Goal: Transaction & Acquisition: Download file/media

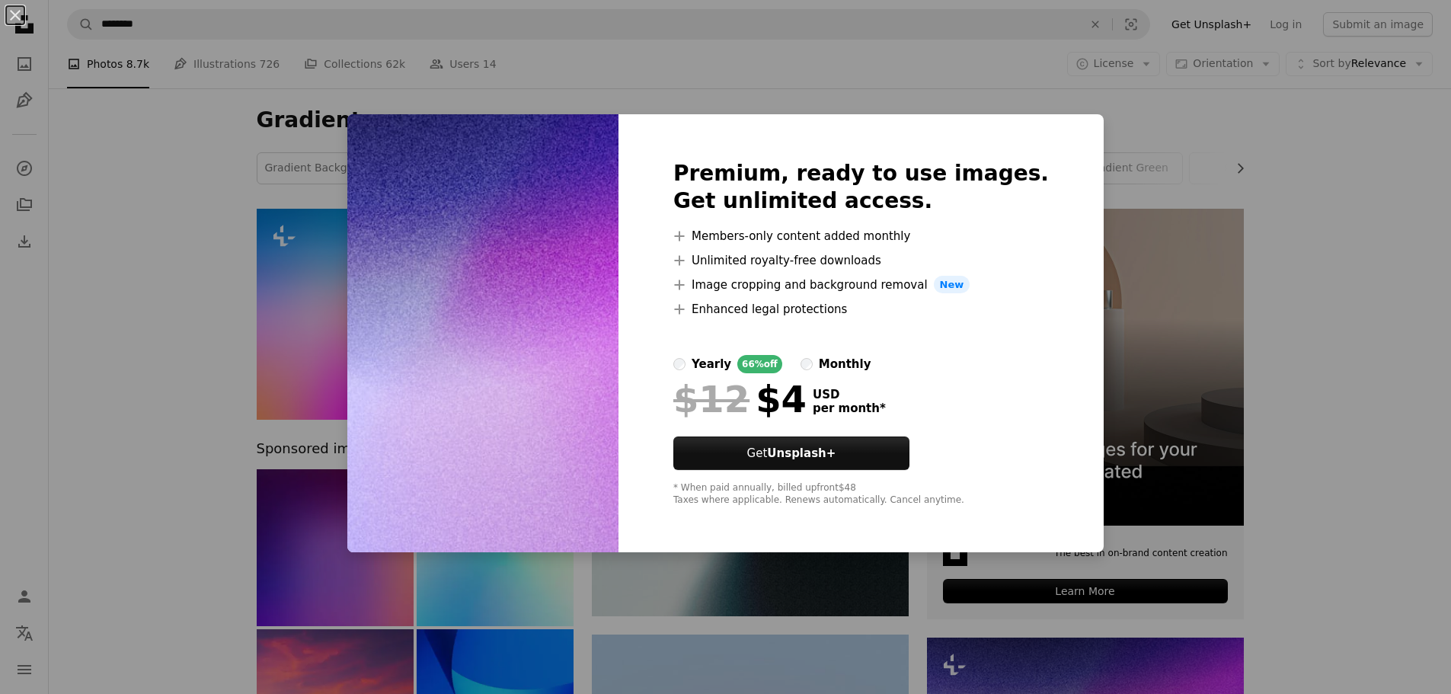
scroll to position [457, 0]
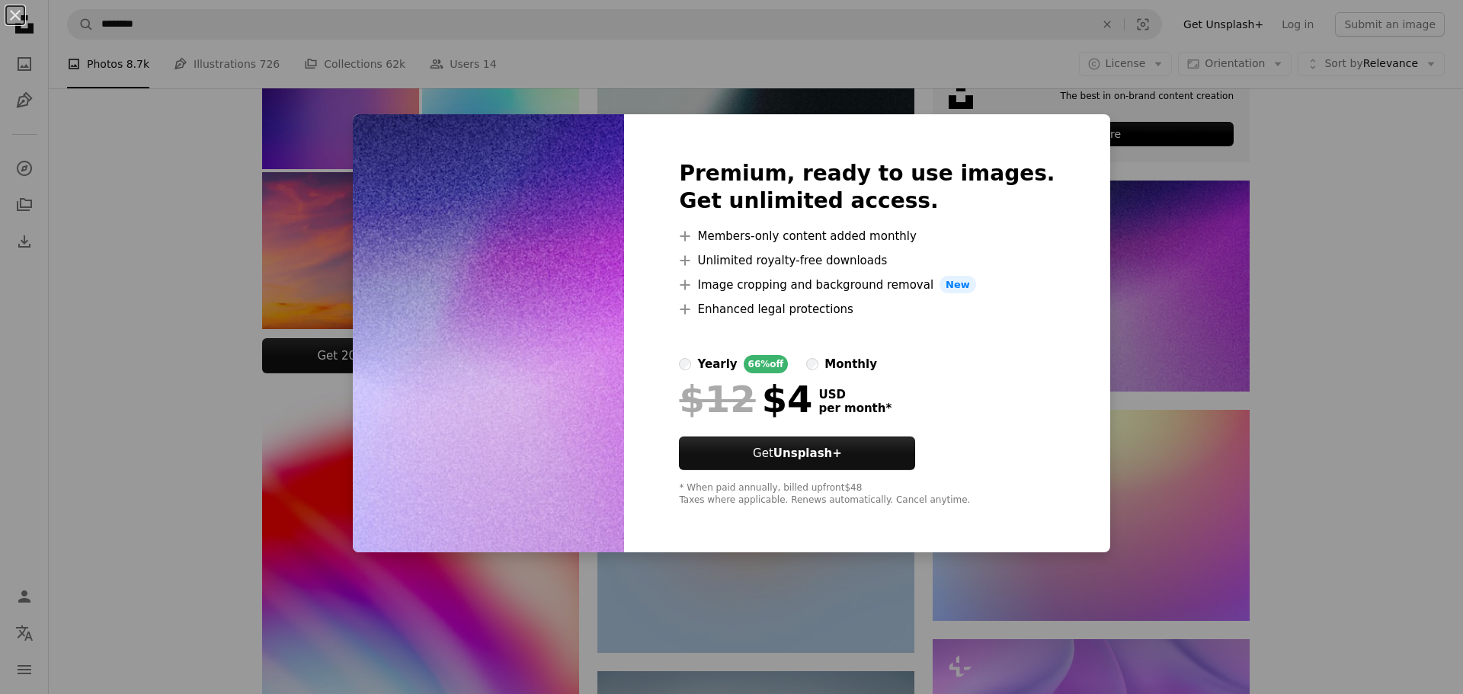
click at [1377, 251] on div "An X shape Premium, ready to use images. Get unlimited access. A plus sign Memb…" at bounding box center [731, 347] width 1463 height 694
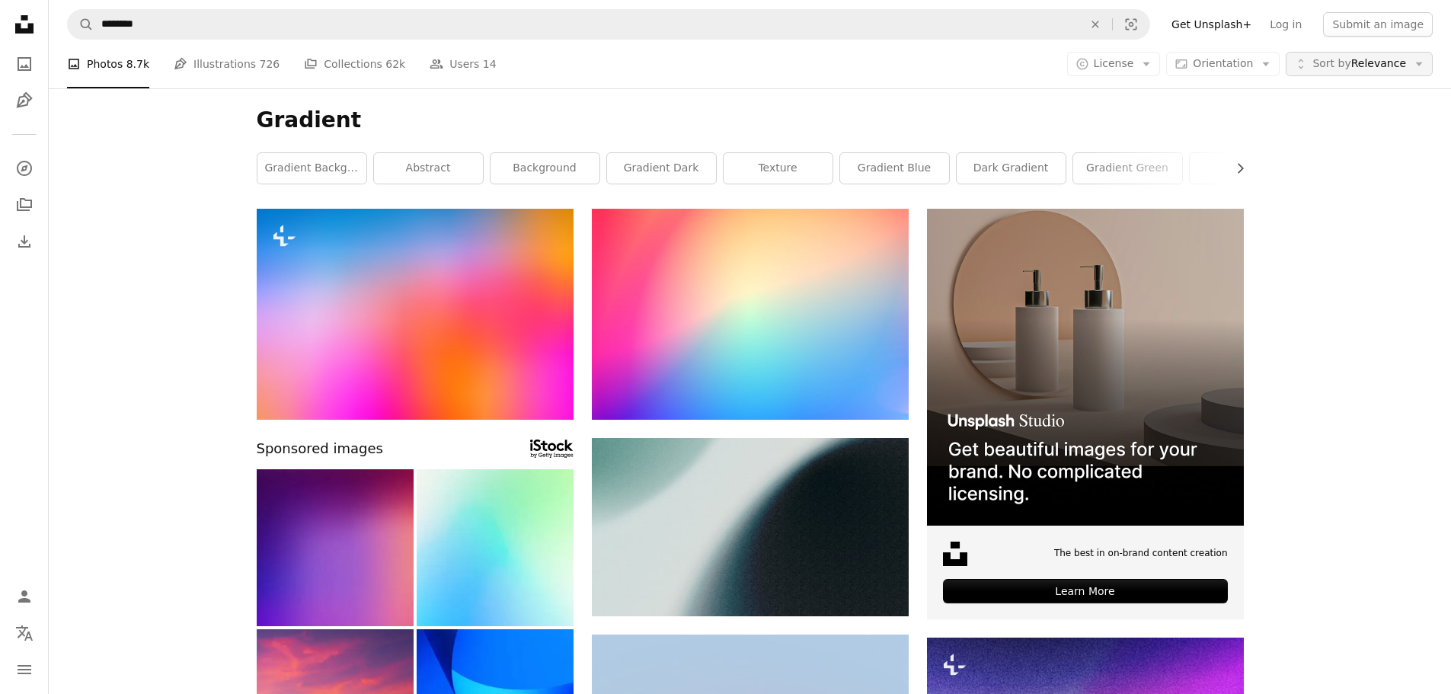
click at [1410, 62] on button "Unfold Sort by Relevance Arrow down" at bounding box center [1359, 64] width 147 height 24
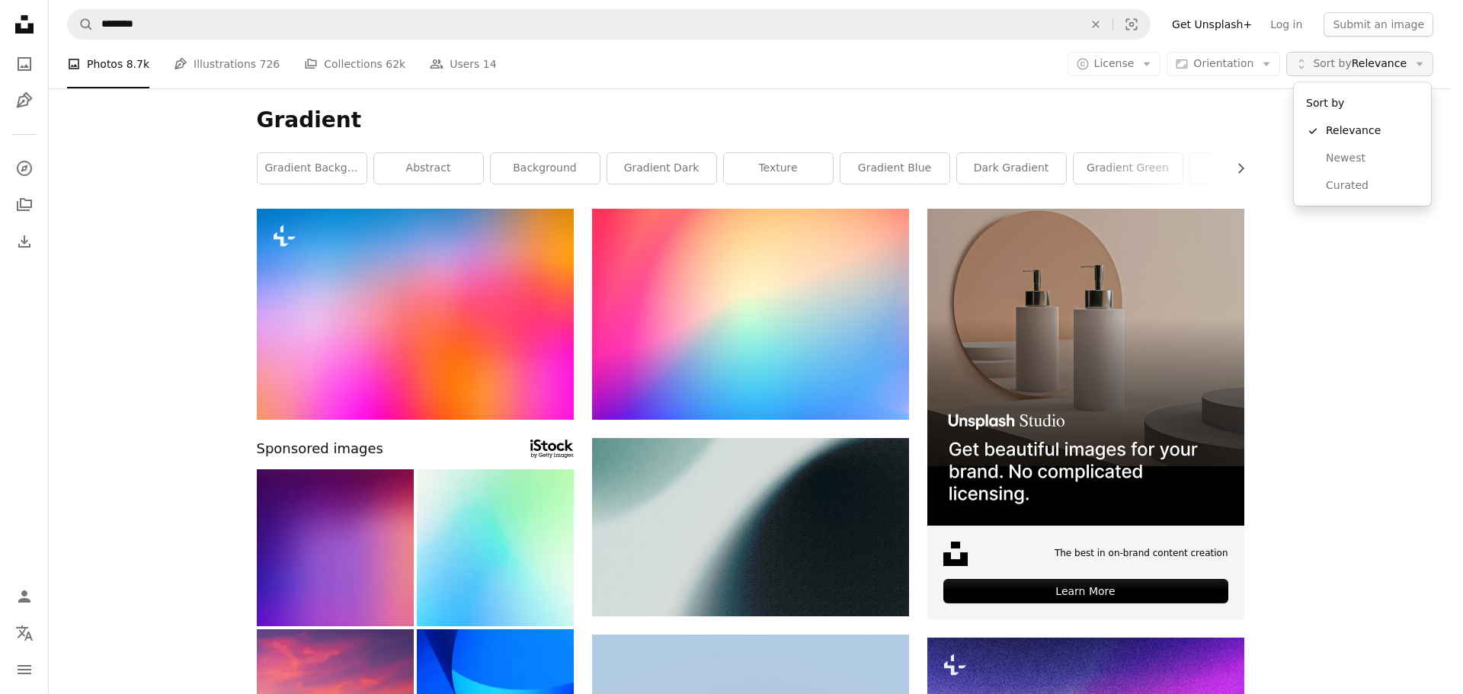
click at [1410, 62] on button "Unfold Sort by Relevance Arrow down" at bounding box center [1359, 64] width 147 height 24
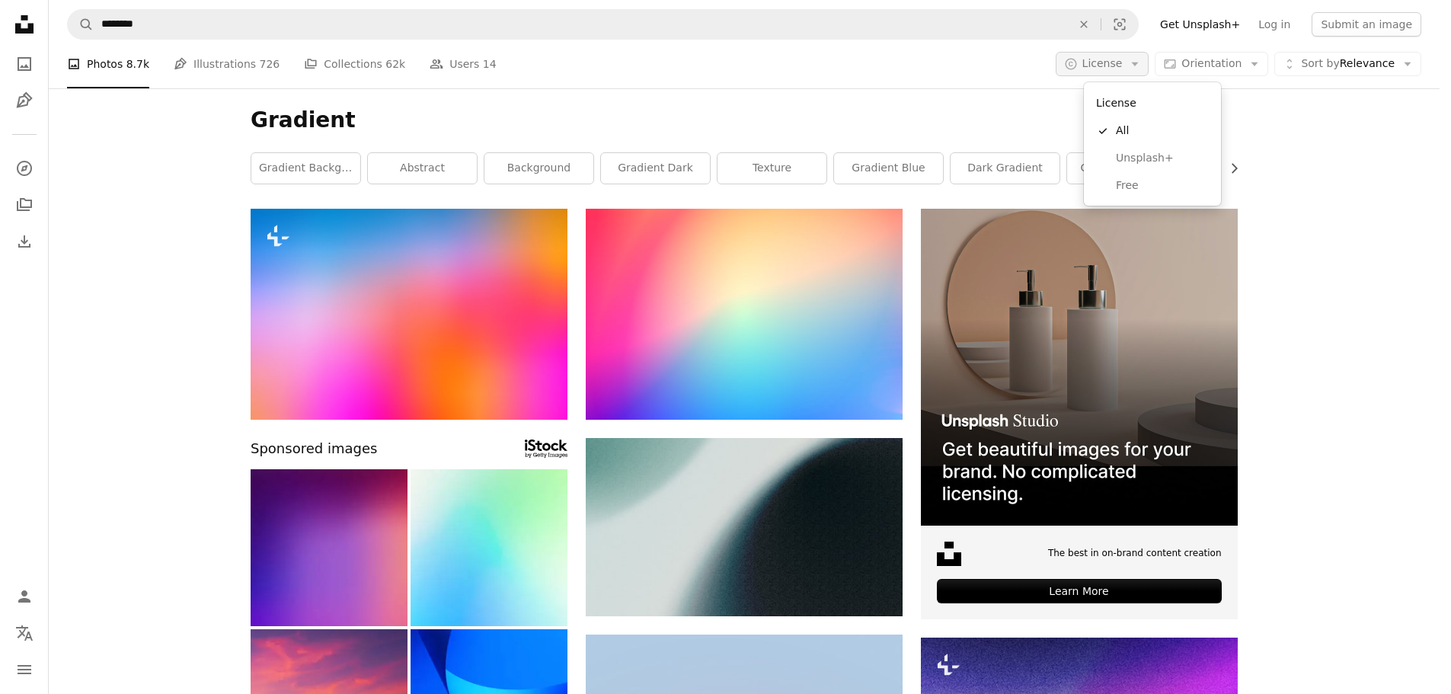
click at [1142, 62] on icon "Arrow down" at bounding box center [1135, 64] width 14 height 14
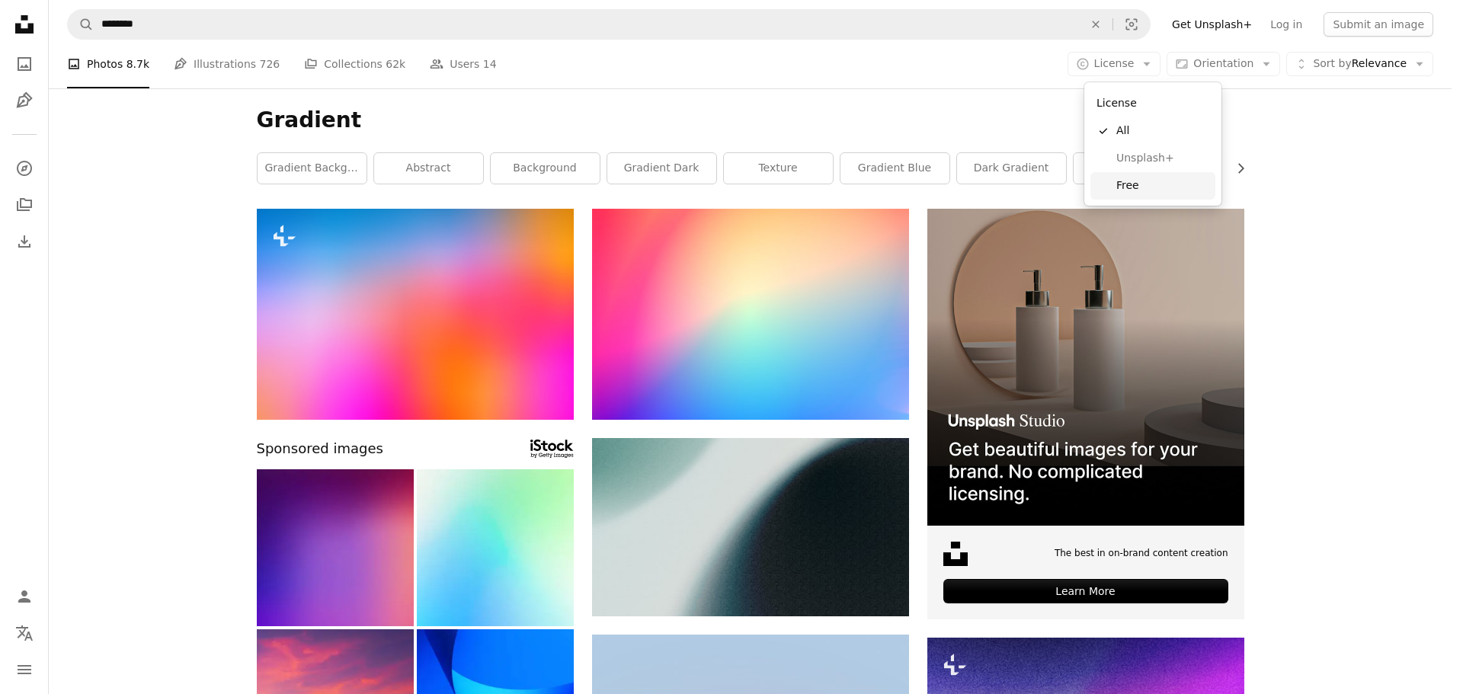
click at [1145, 190] on span "Free" at bounding box center [1162, 185] width 93 height 15
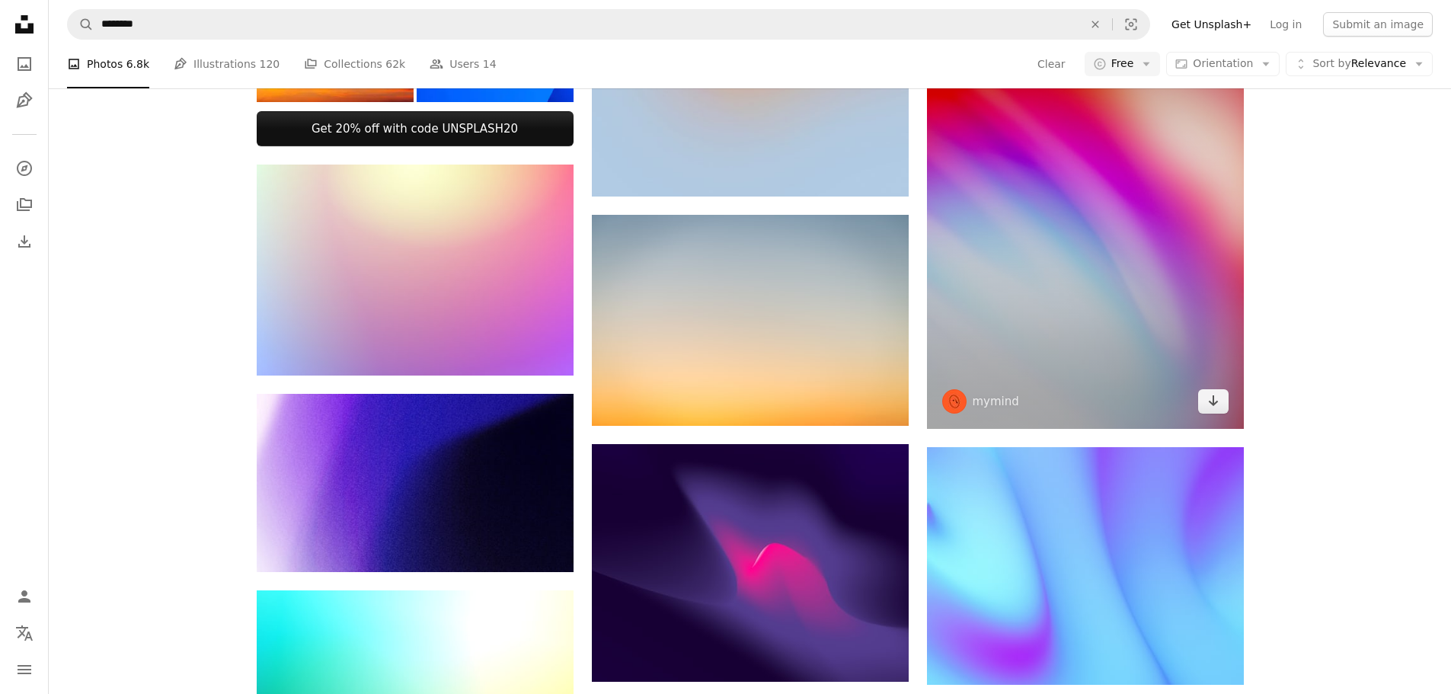
scroll to position [686, 0]
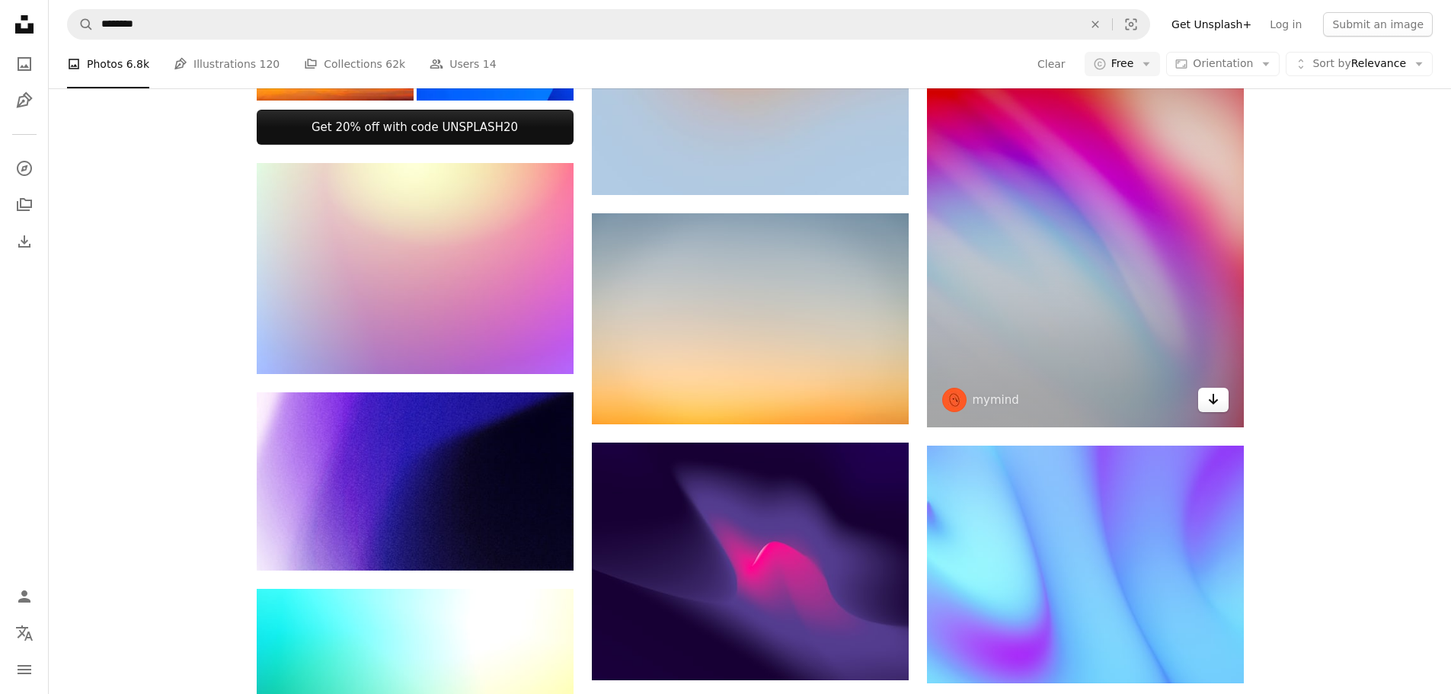
click at [1213, 404] on icon "Download" at bounding box center [1213, 399] width 10 height 11
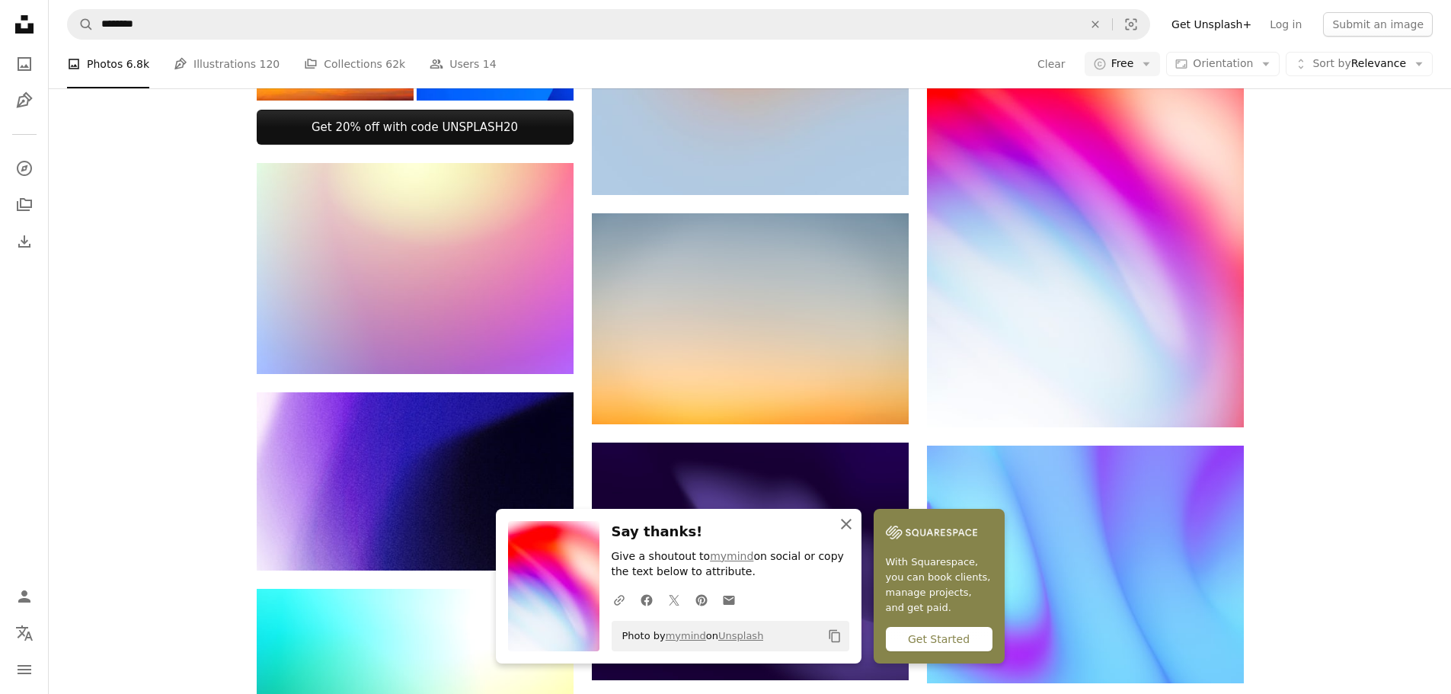
drag, startPoint x: 846, startPoint y: 527, endPoint x: 856, endPoint y: 518, distance: 13.5
click at [846, 527] on icon "An X shape" at bounding box center [846, 524] width 18 height 18
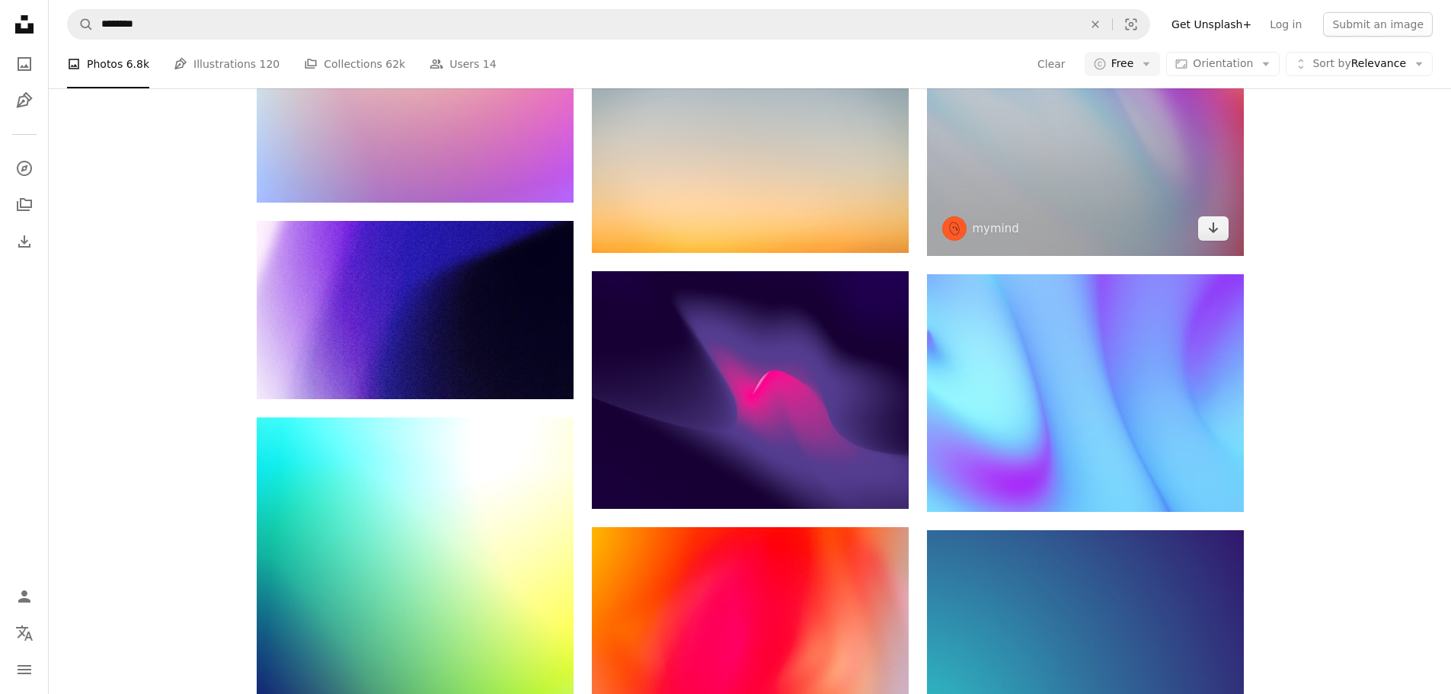
scroll to position [914, 0]
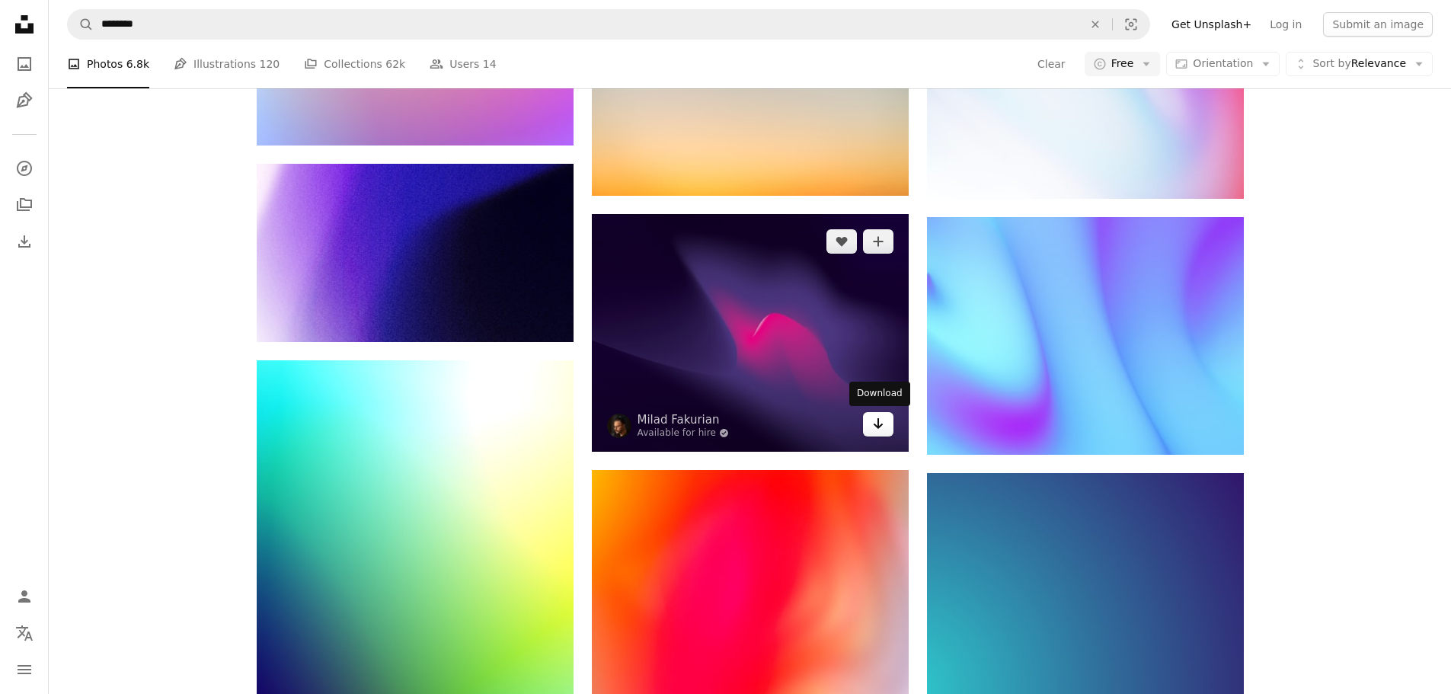
click at [888, 429] on link "Arrow pointing down" at bounding box center [878, 424] width 30 height 24
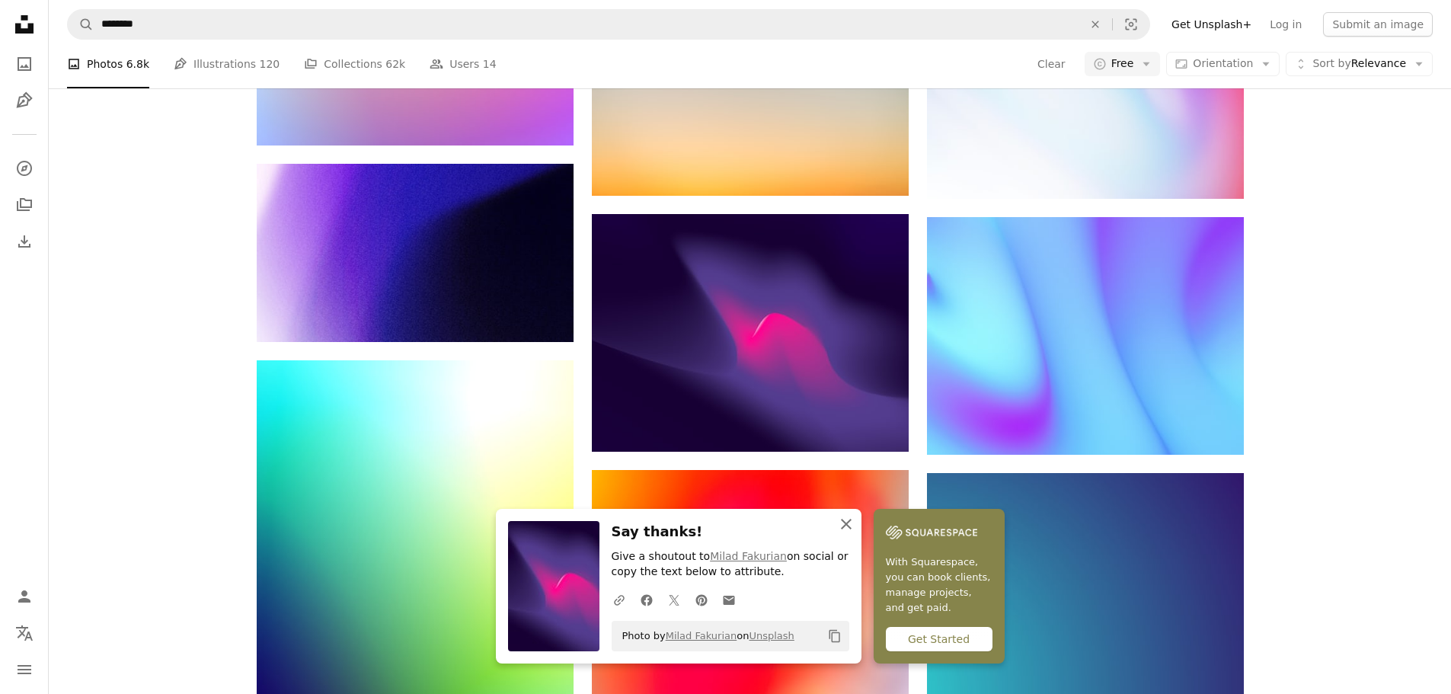
click at [845, 528] on icon "An X shape" at bounding box center [846, 524] width 18 height 18
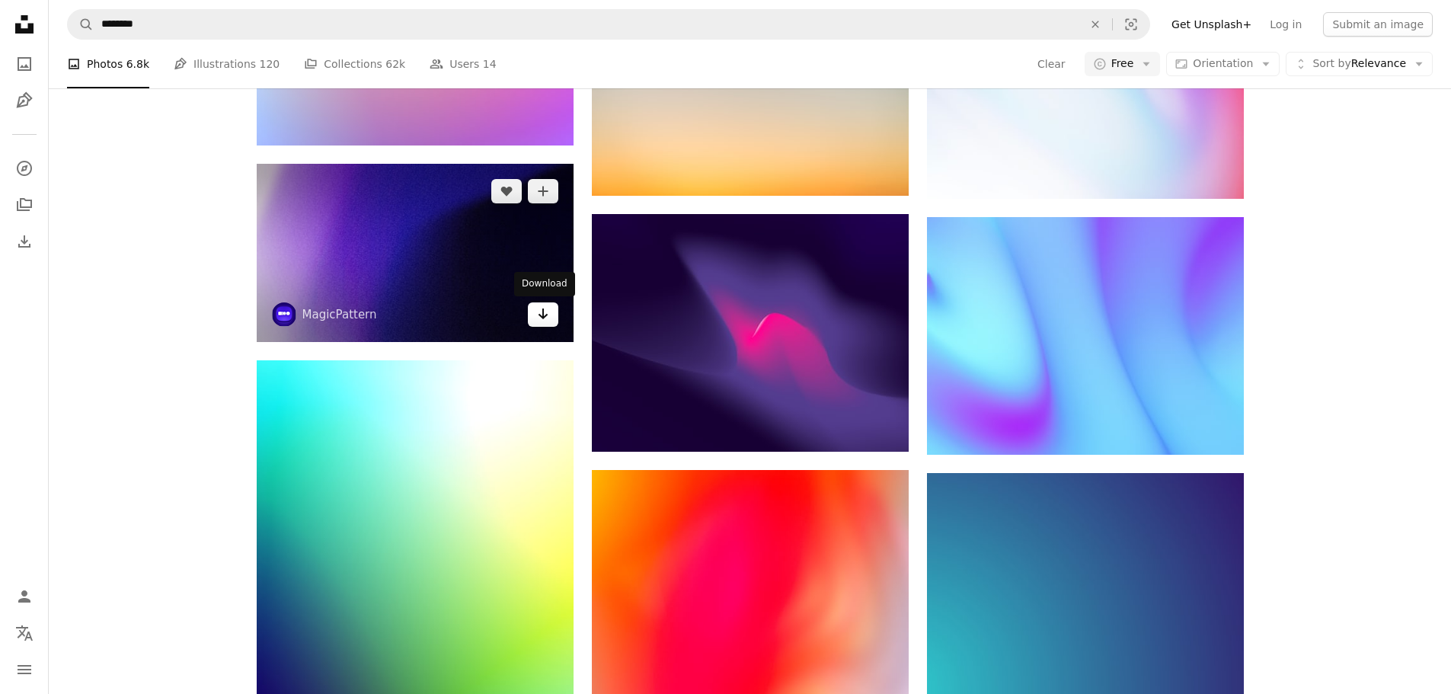
click at [544, 322] on icon "Arrow pointing down" at bounding box center [543, 314] width 12 height 18
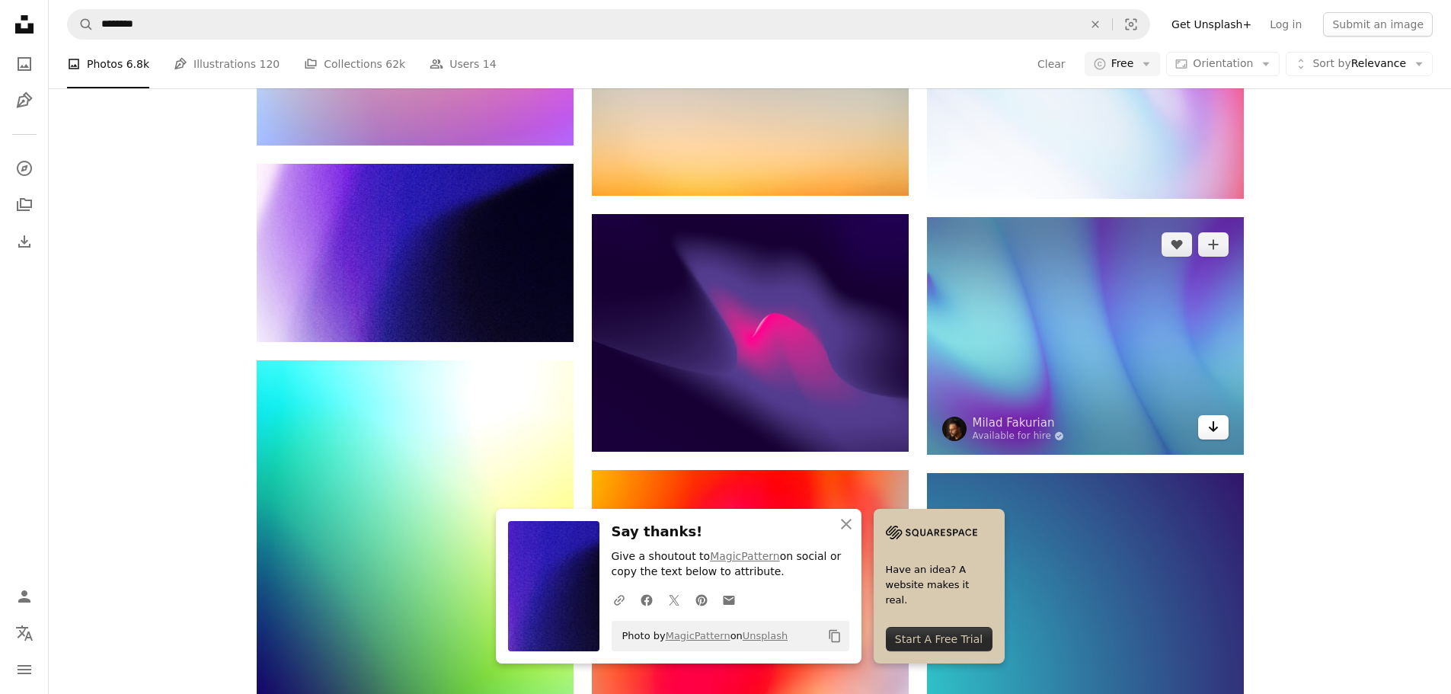
click at [1215, 428] on icon "Download" at bounding box center [1213, 426] width 10 height 11
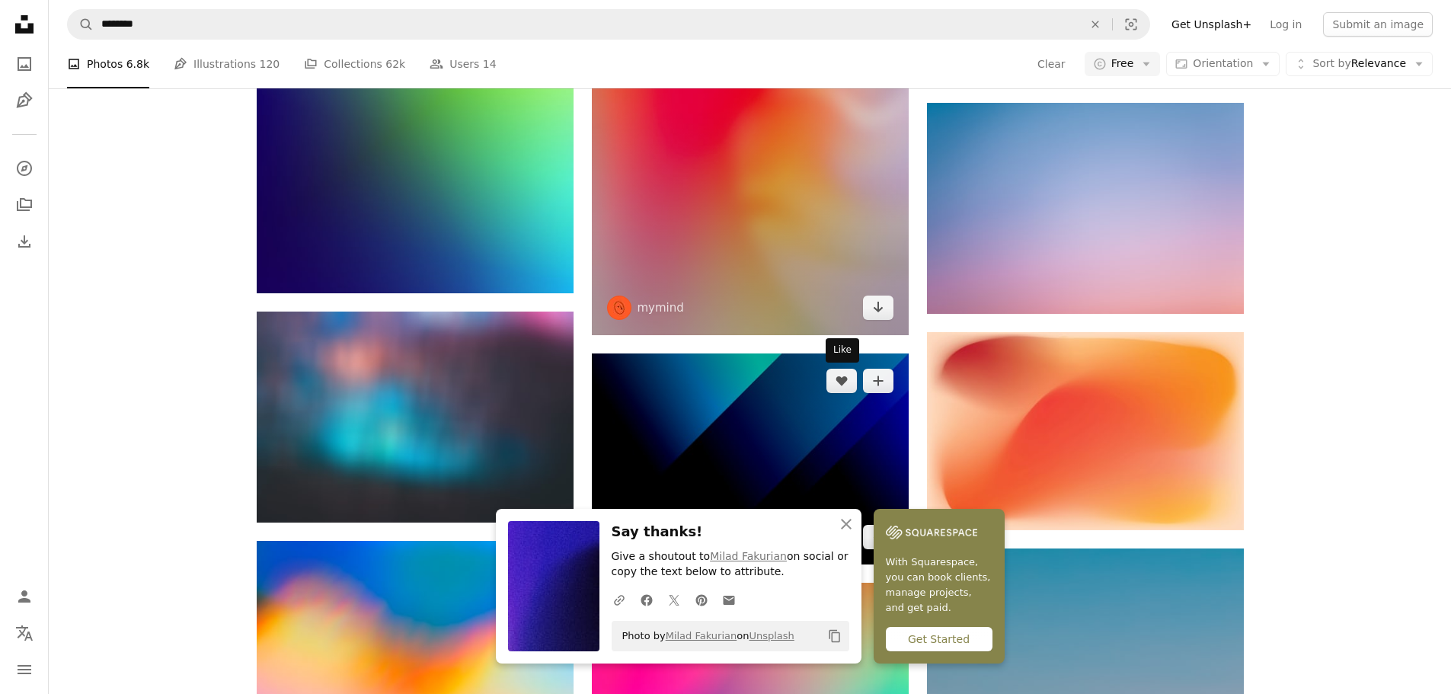
scroll to position [1524, 0]
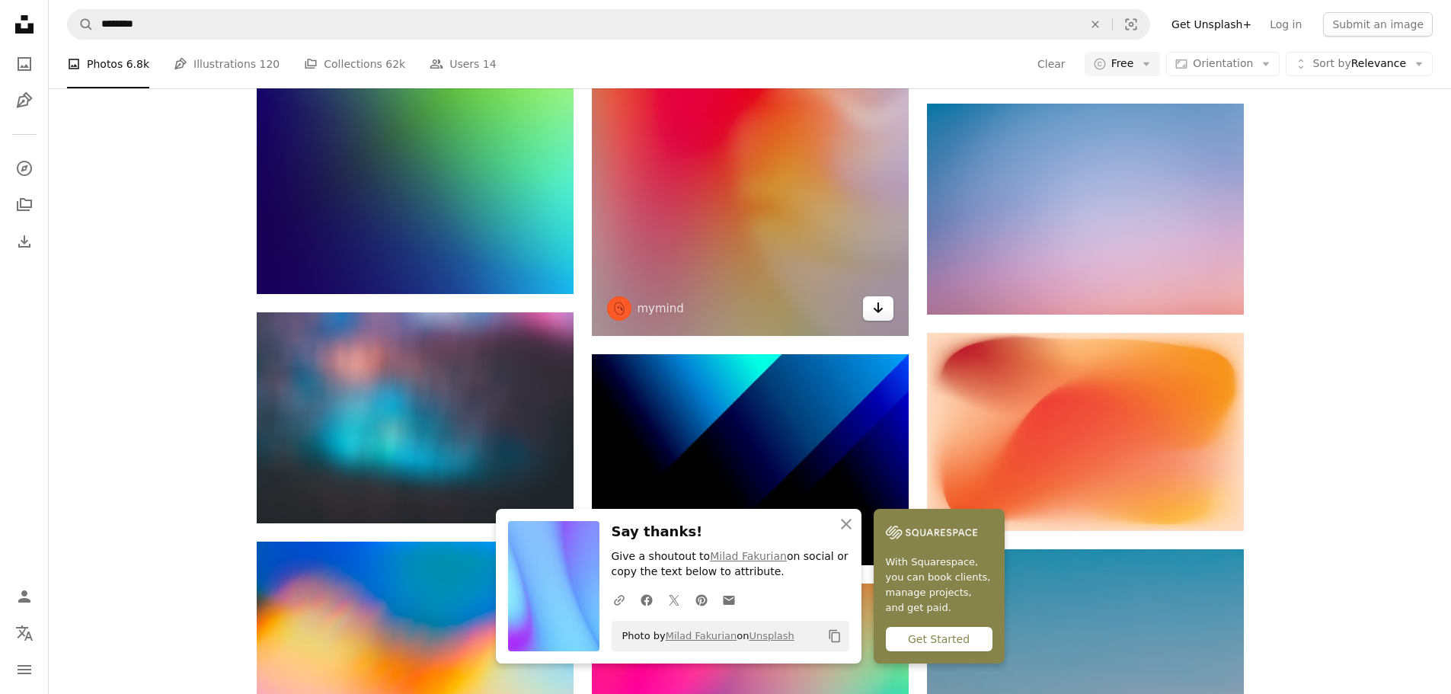
drag, startPoint x: 872, startPoint y: 309, endPoint x: 837, endPoint y: 313, distance: 34.6
click at [872, 309] on icon "Arrow pointing down" at bounding box center [878, 308] width 12 height 18
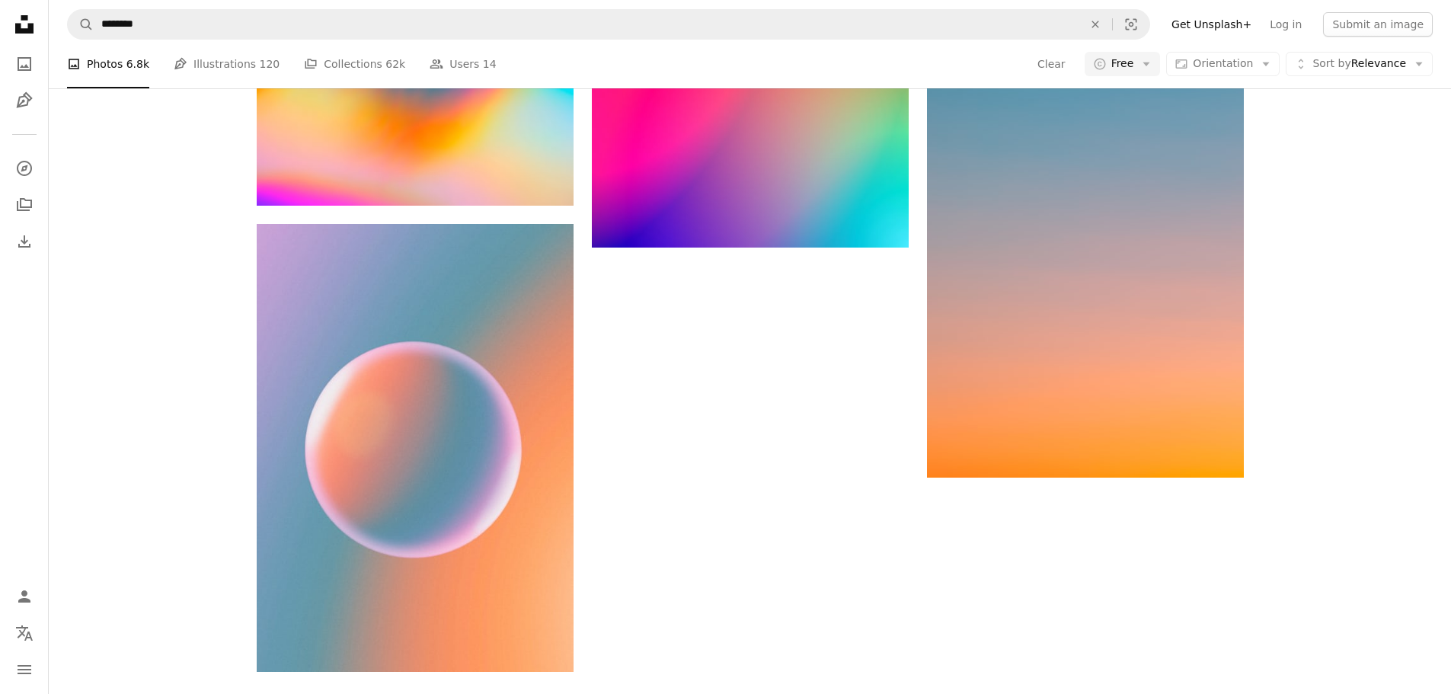
scroll to position [2133, 0]
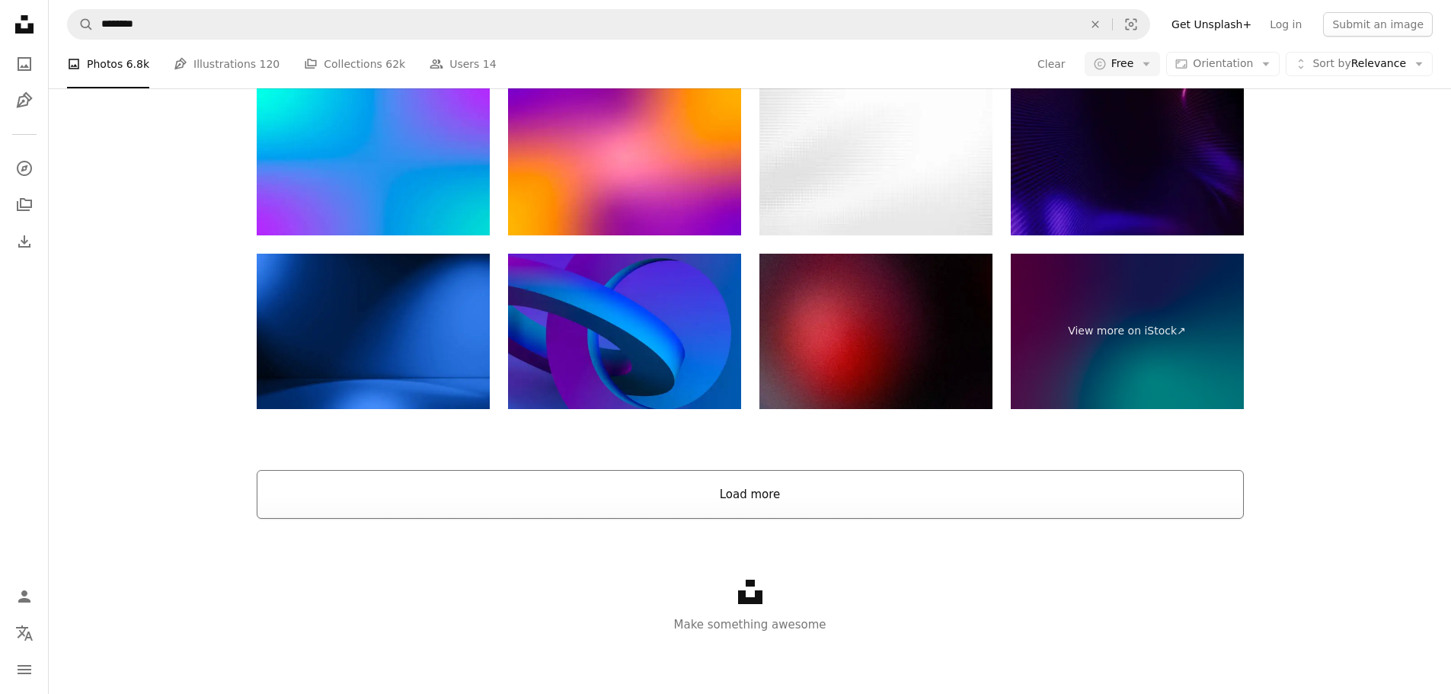
click at [747, 501] on button "Load more" at bounding box center [750, 494] width 987 height 49
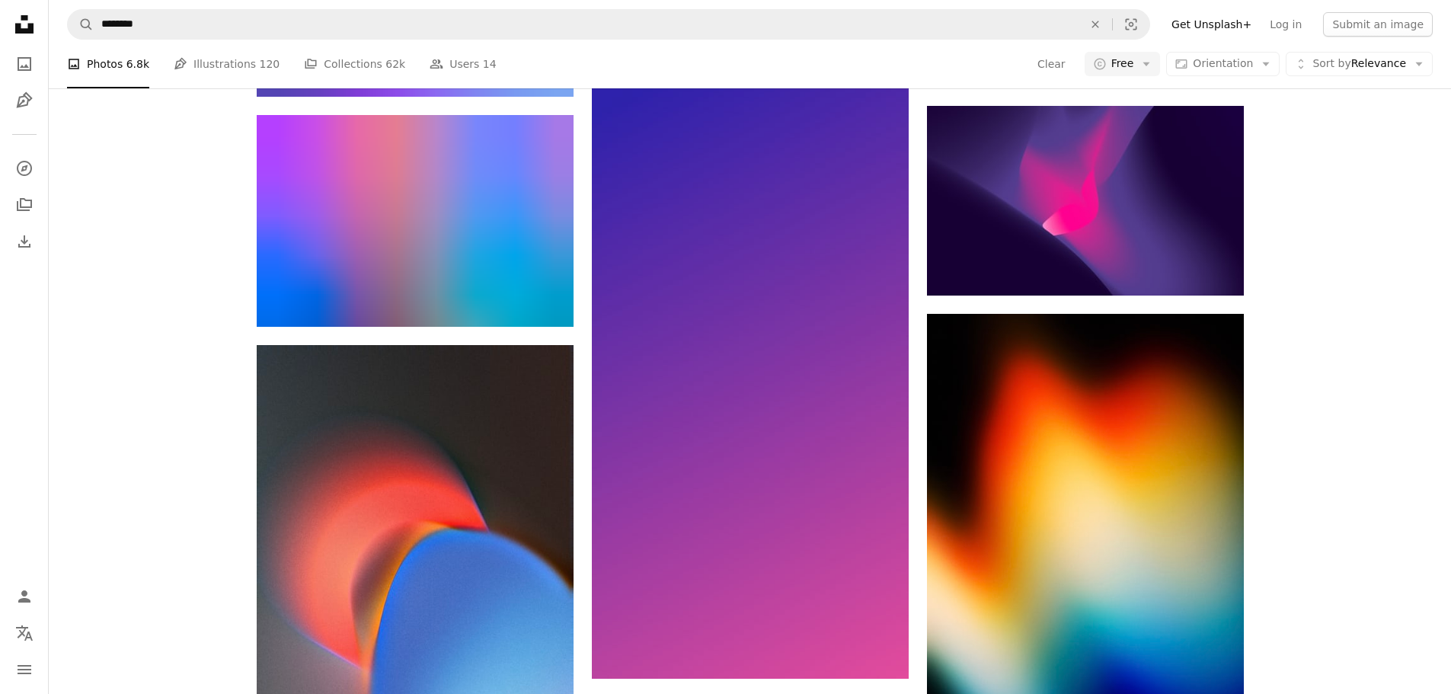
scroll to position [11891, 0]
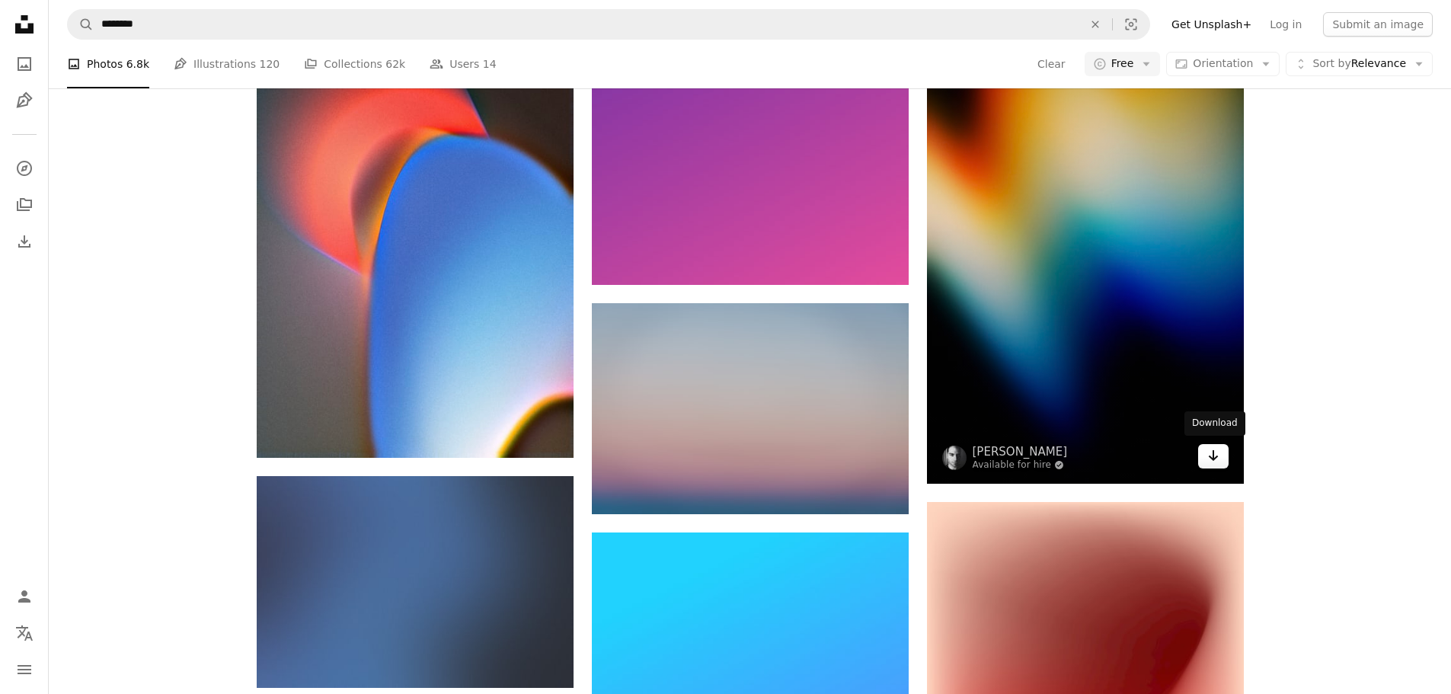
click at [1211, 455] on icon "Arrow pointing down" at bounding box center [1214, 455] width 12 height 18
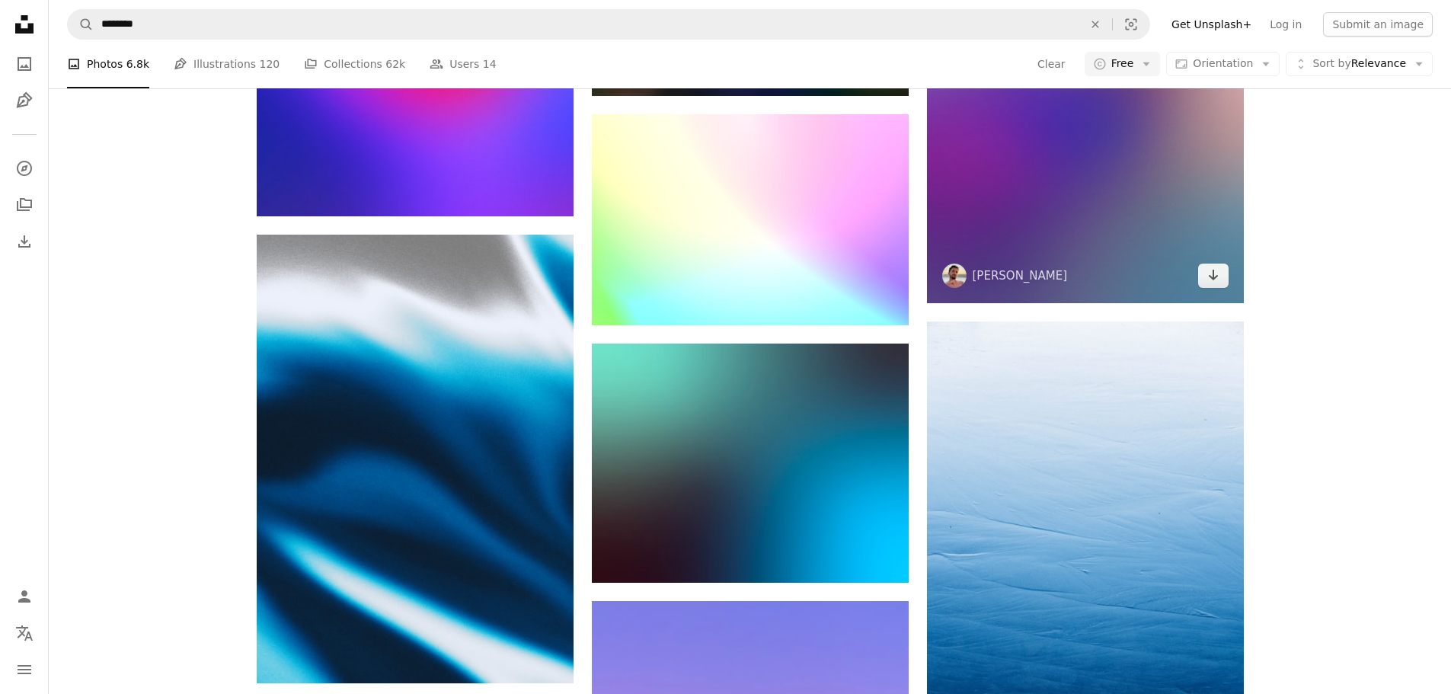
scroll to position [15472, 0]
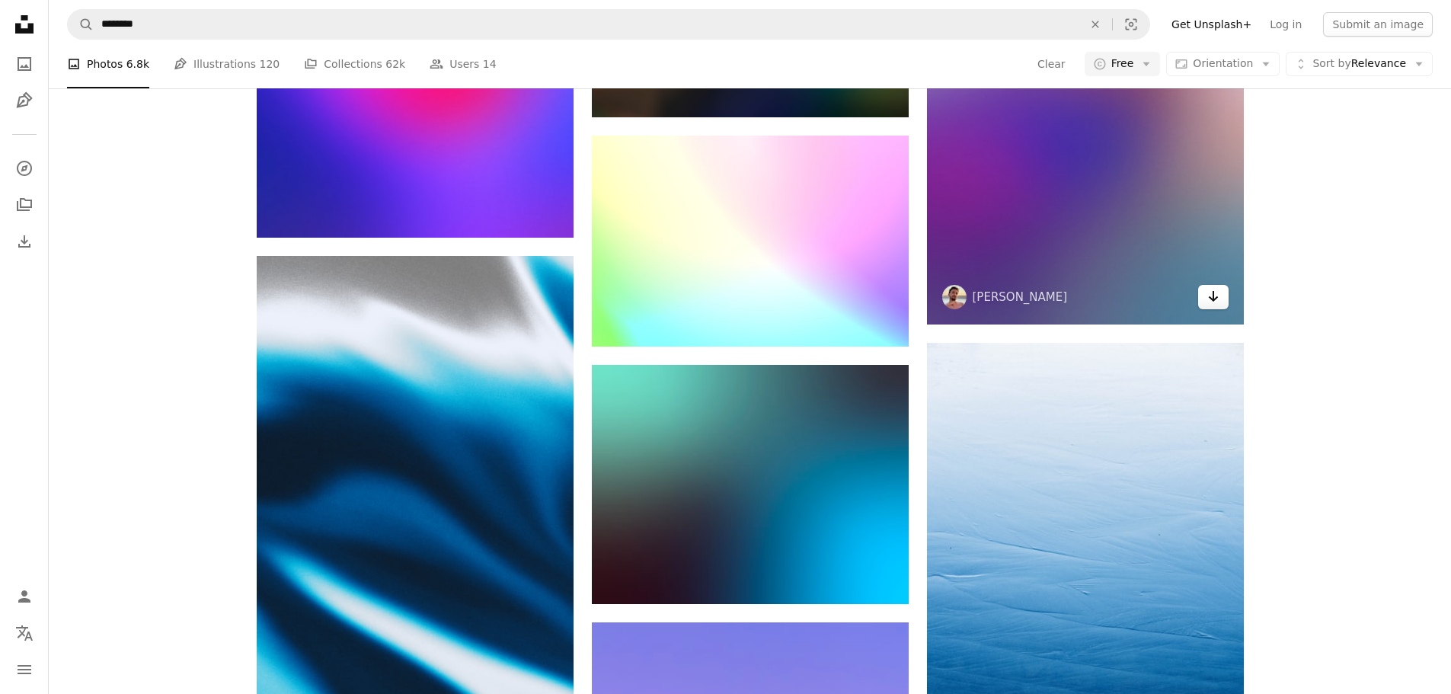
click at [1220, 301] on link "Arrow pointing down" at bounding box center [1213, 297] width 30 height 24
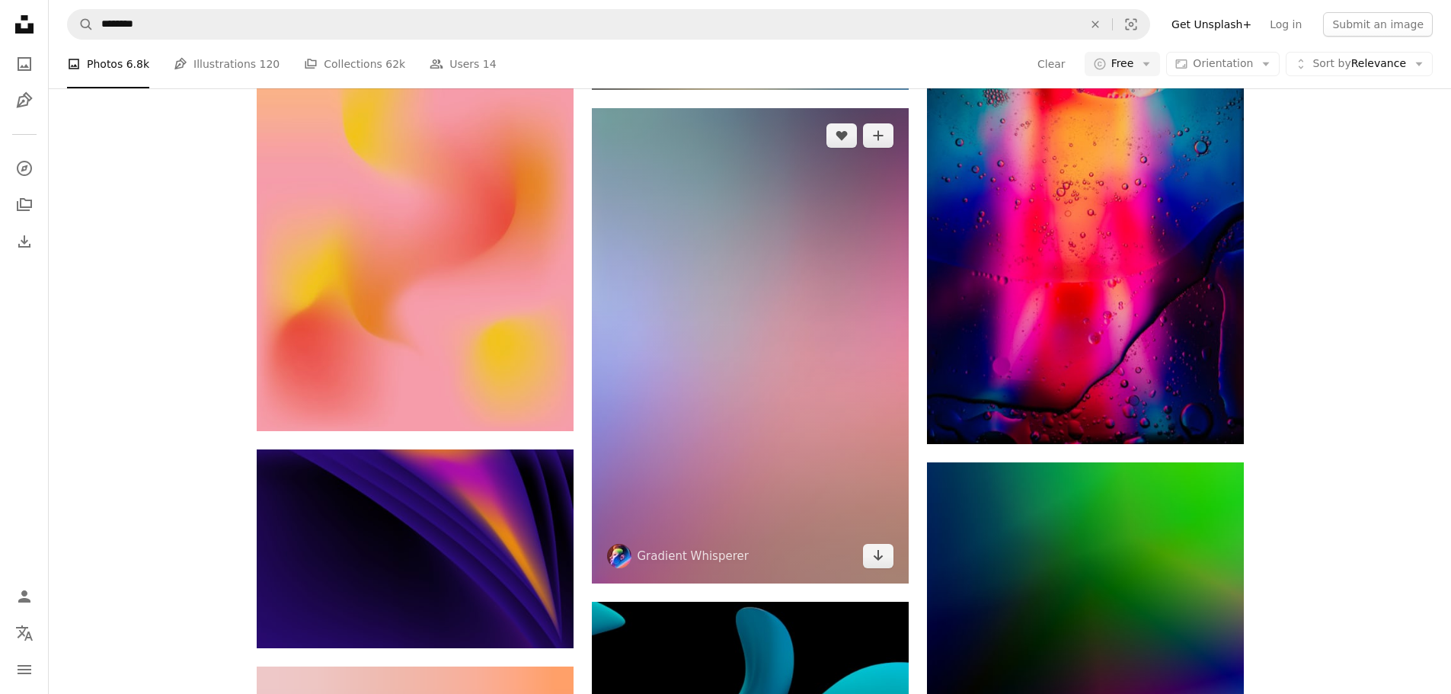
scroll to position [25071, 0]
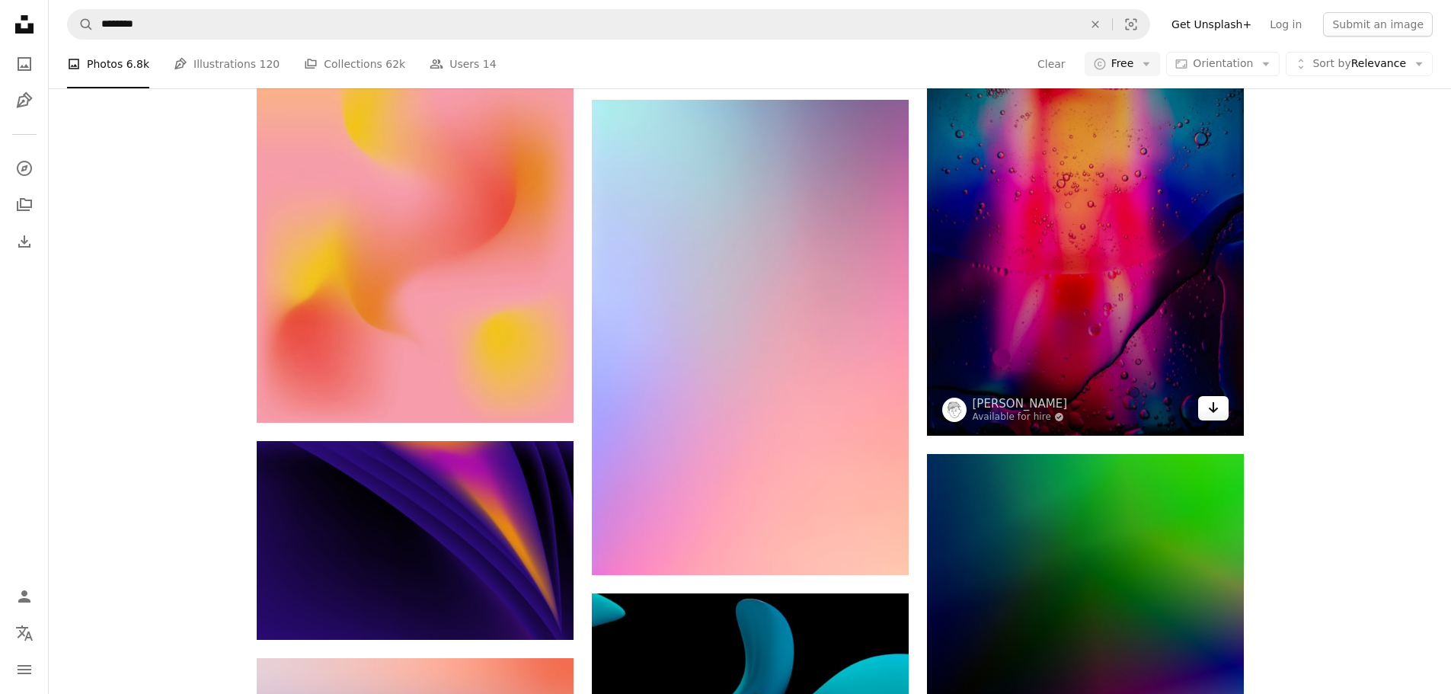
click at [1216, 408] on icon "Arrow pointing down" at bounding box center [1214, 407] width 12 height 18
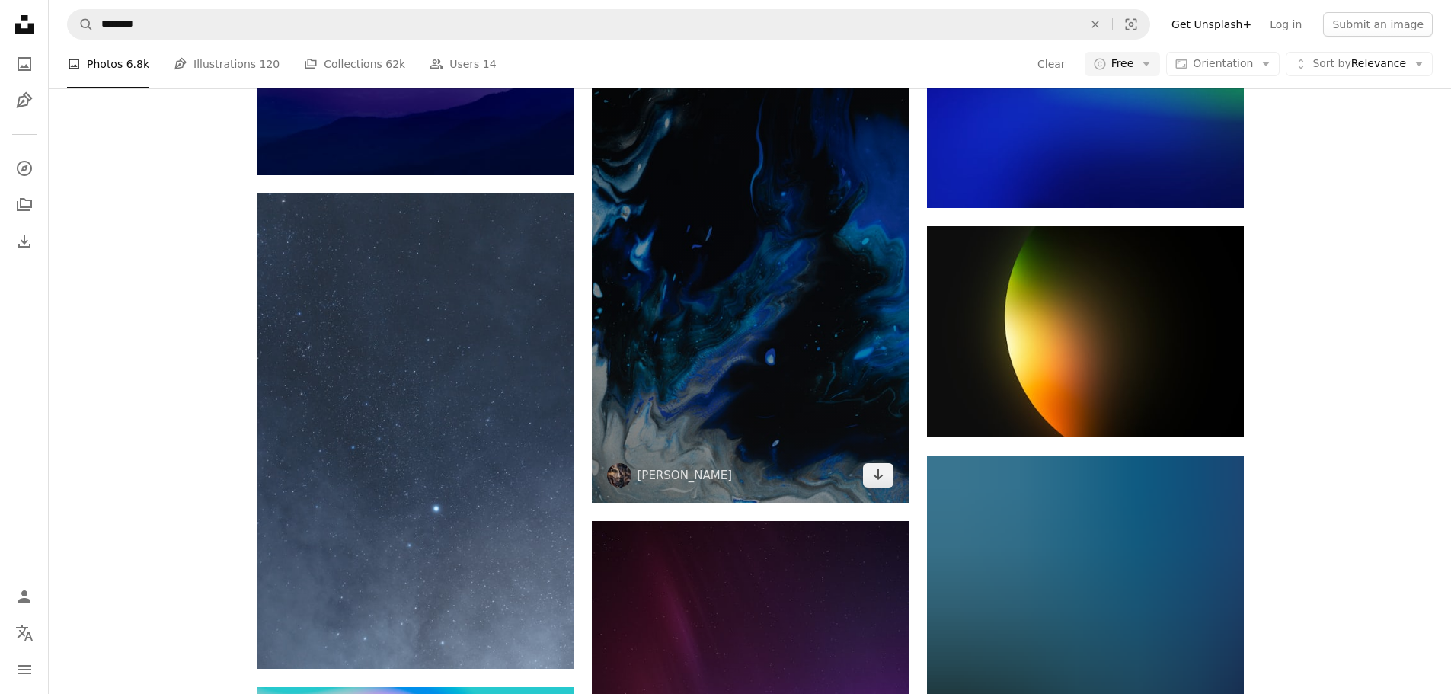
scroll to position [30328, 0]
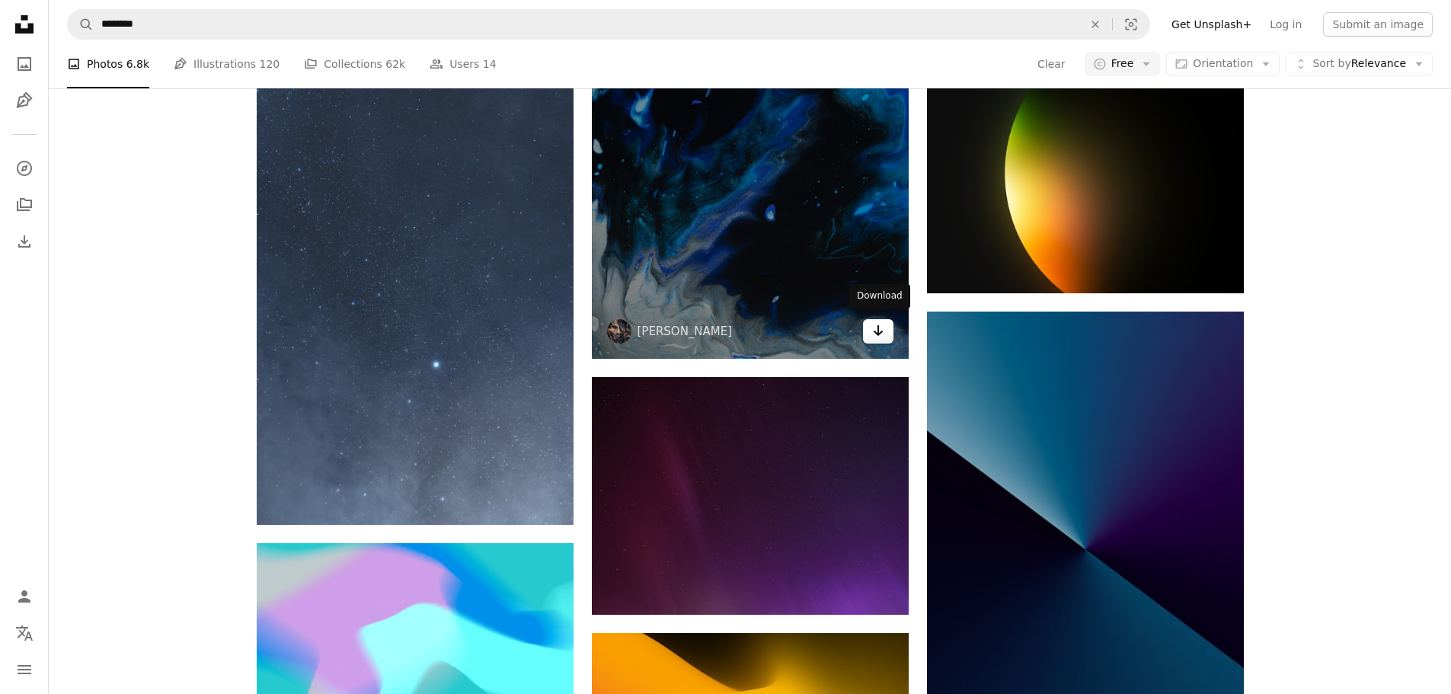
click at [888, 327] on link "Arrow pointing down" at bounding box center [878, 331] width 30 height 24
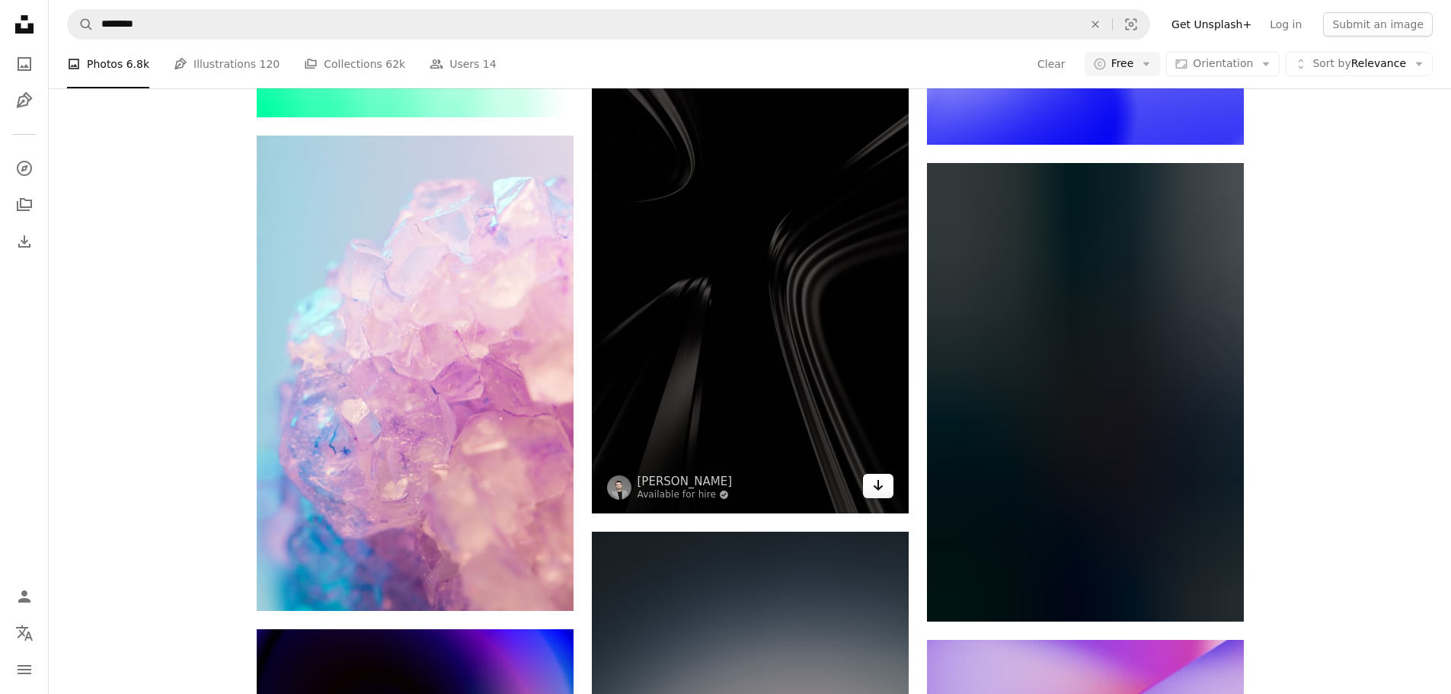
scroll to position [31700, 0]
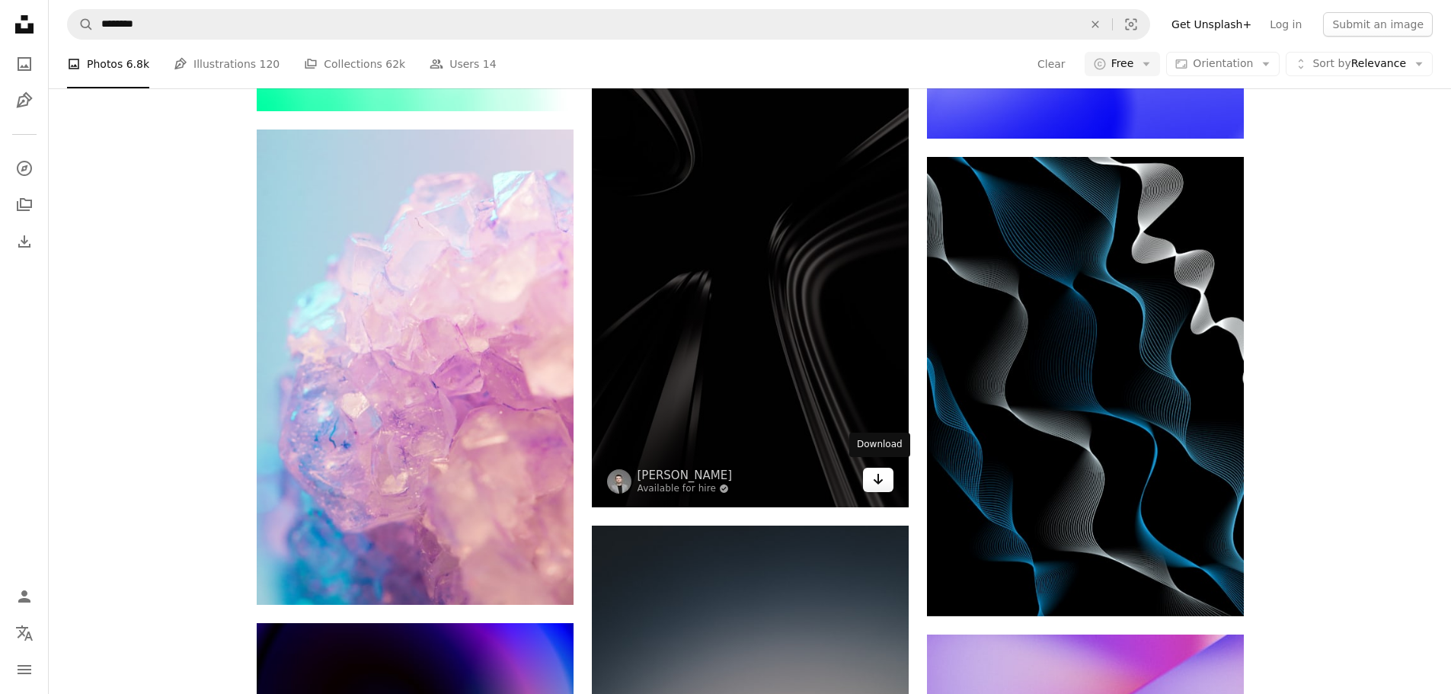
click at [878, 483] on icon "Arrow pointing down" at bounding box center [878, 479] width 12 height 18
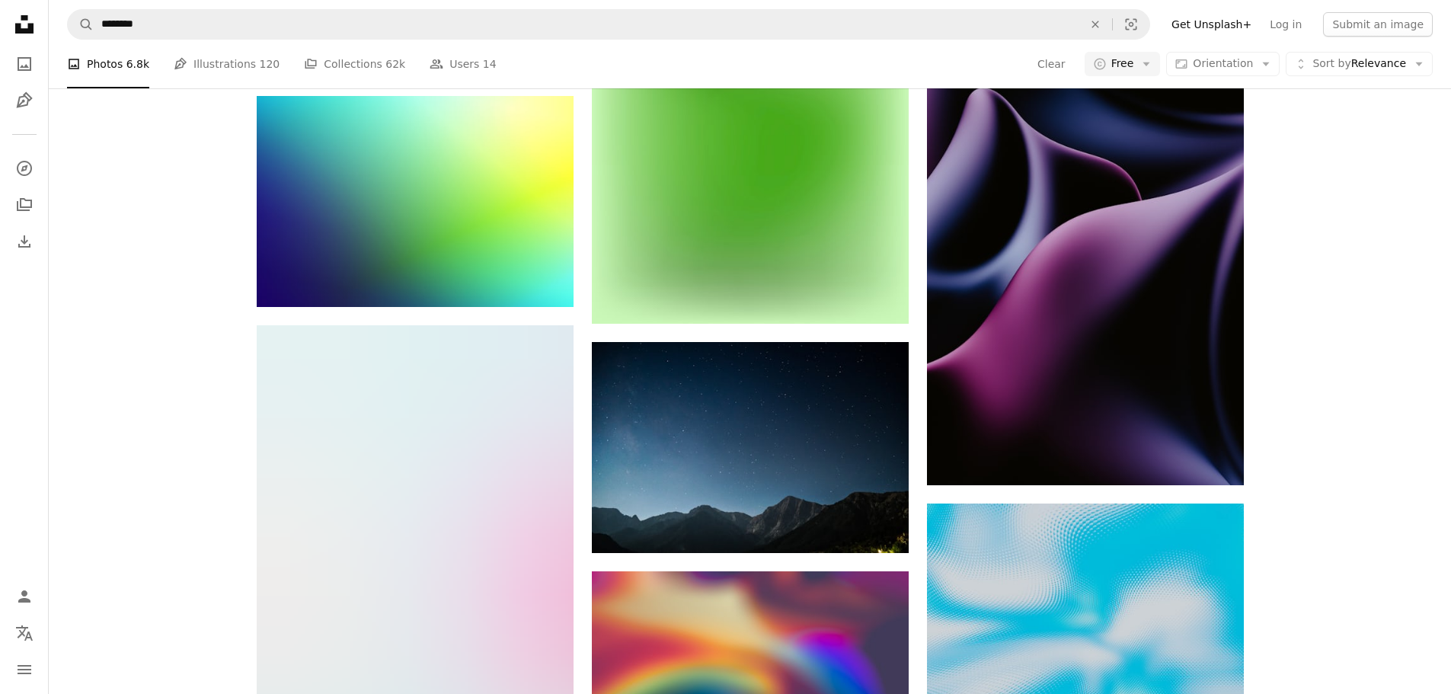
scroll to position [33528, 0]
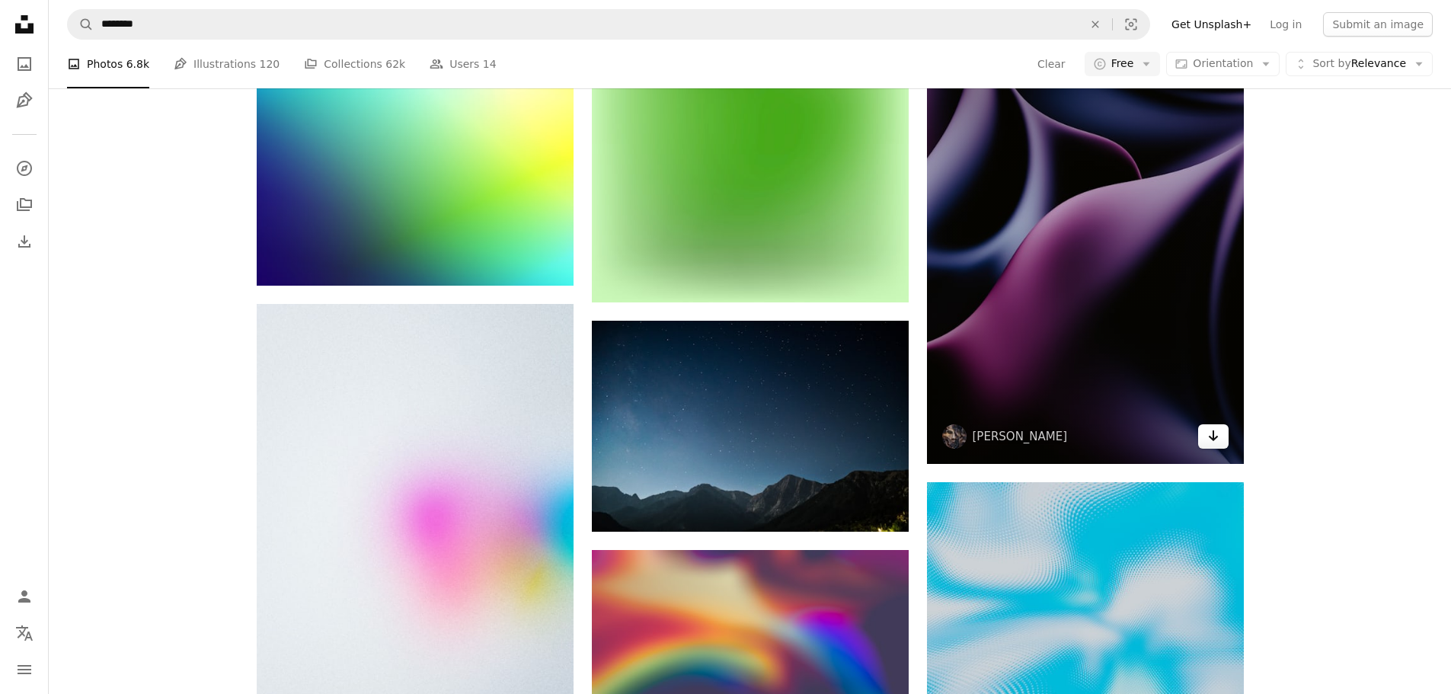
click at [1219, 438] on icon "Arrow pointing down" at bounding box center [1214, 436] width 12 height 18
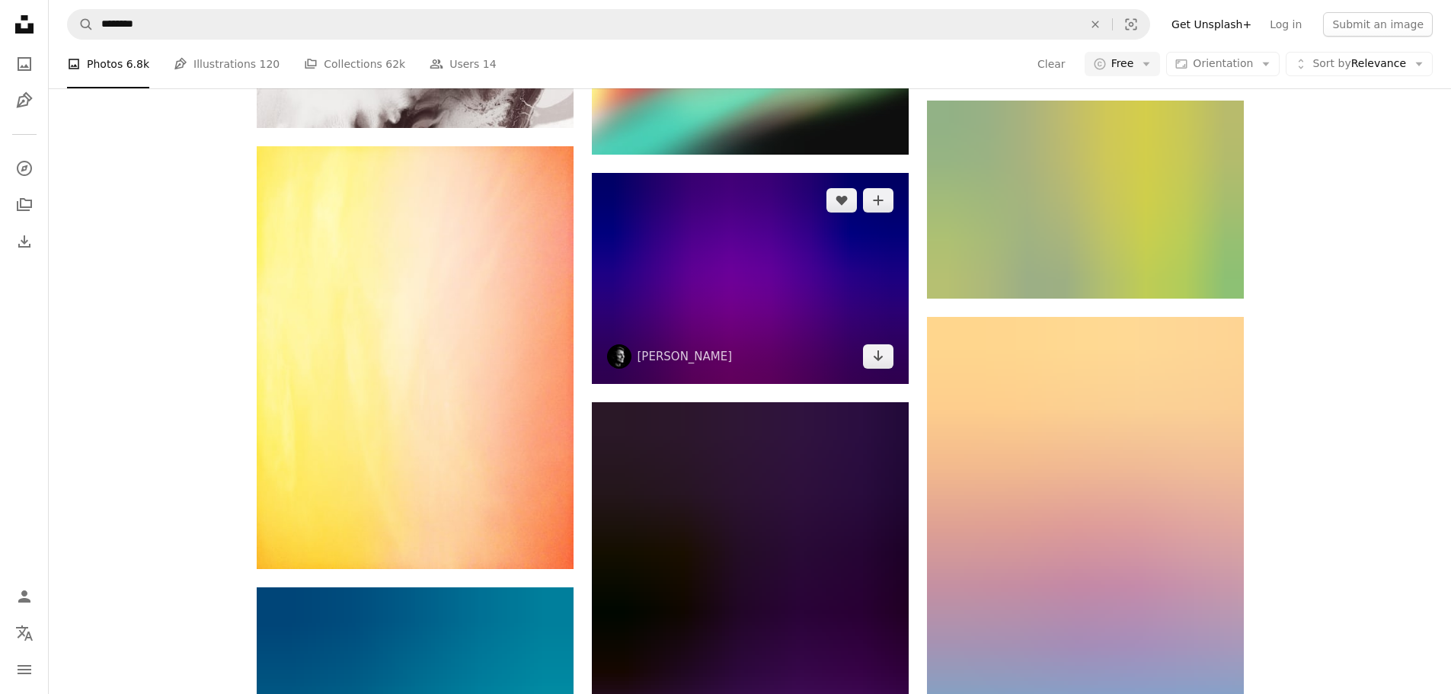
scroll to position [47623, 0]
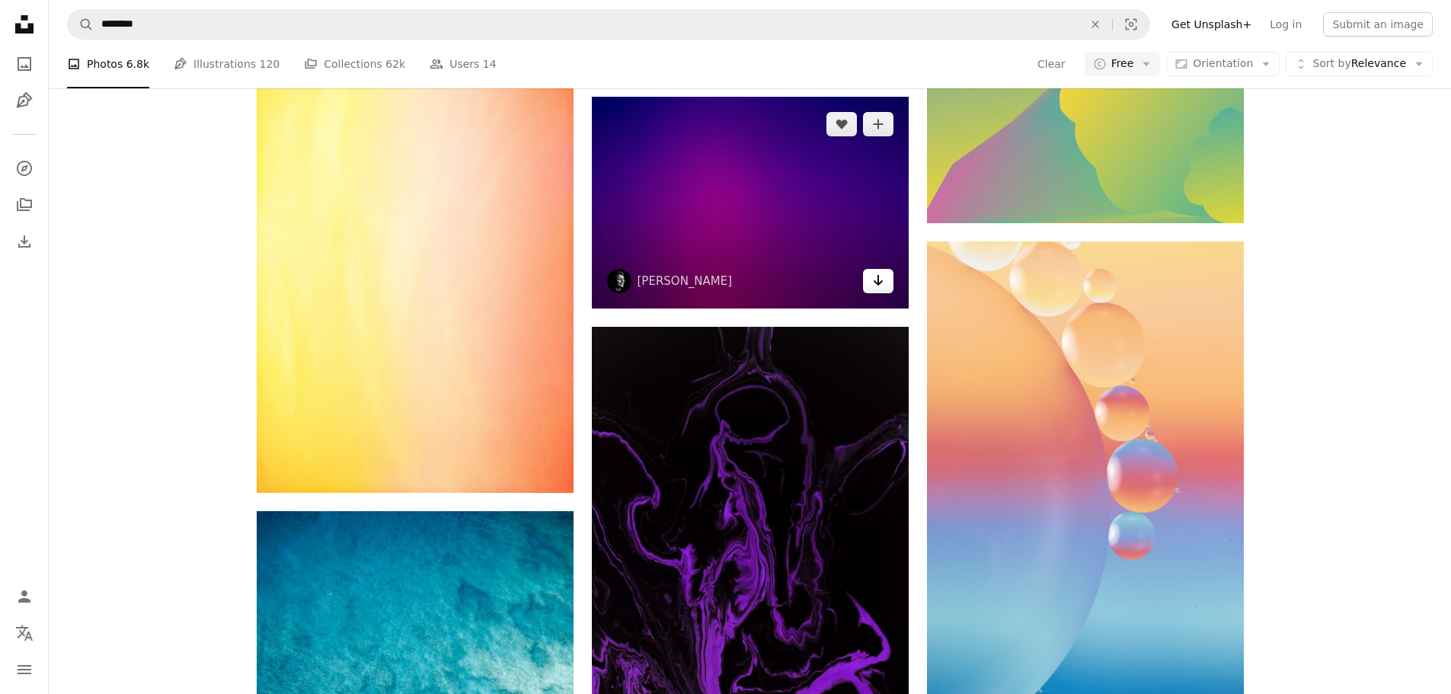
click at [876, 276] on icon "Arrow pointing down" at bounding box center [878, 280] width 12 height 18
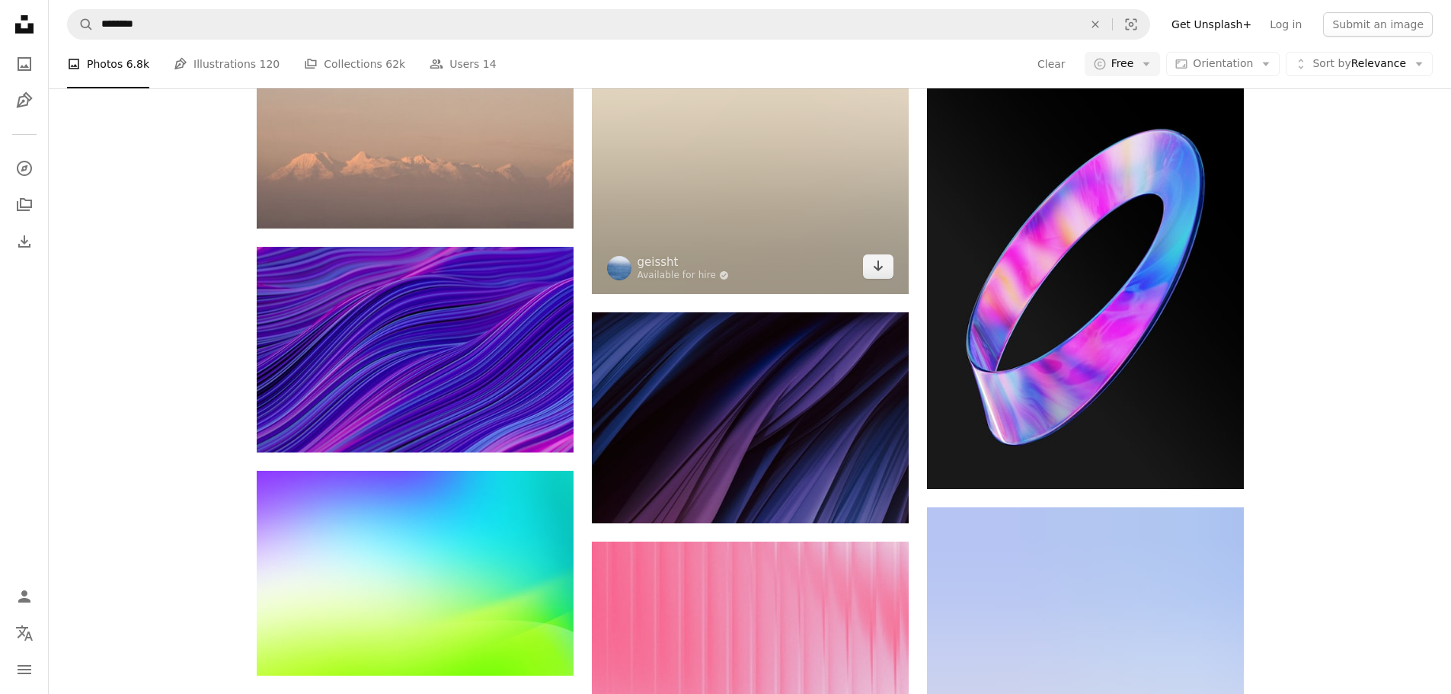
scroll to position [54557, 0]
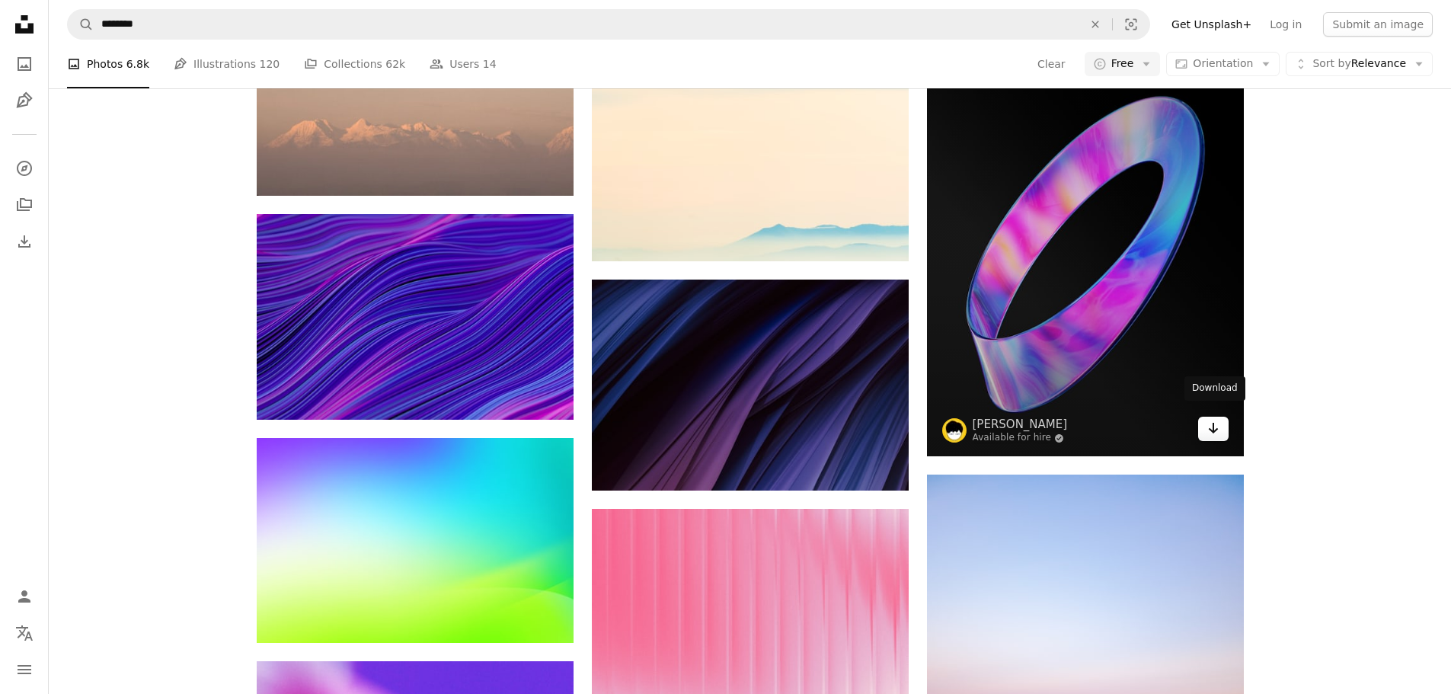
click at [1211, 423] on icon "Arrow pointing down" at bounding box center [1214, 428] width 12 height 18
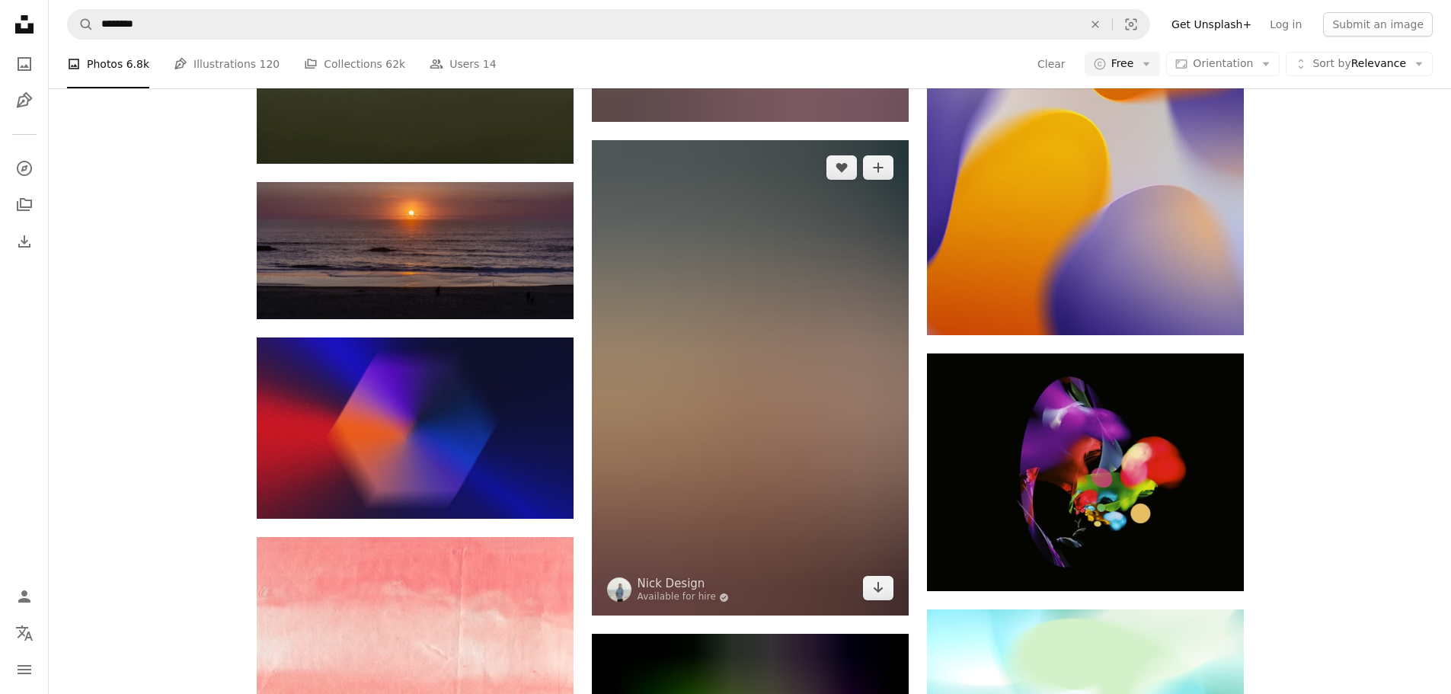
scroll to position [103546, 0]
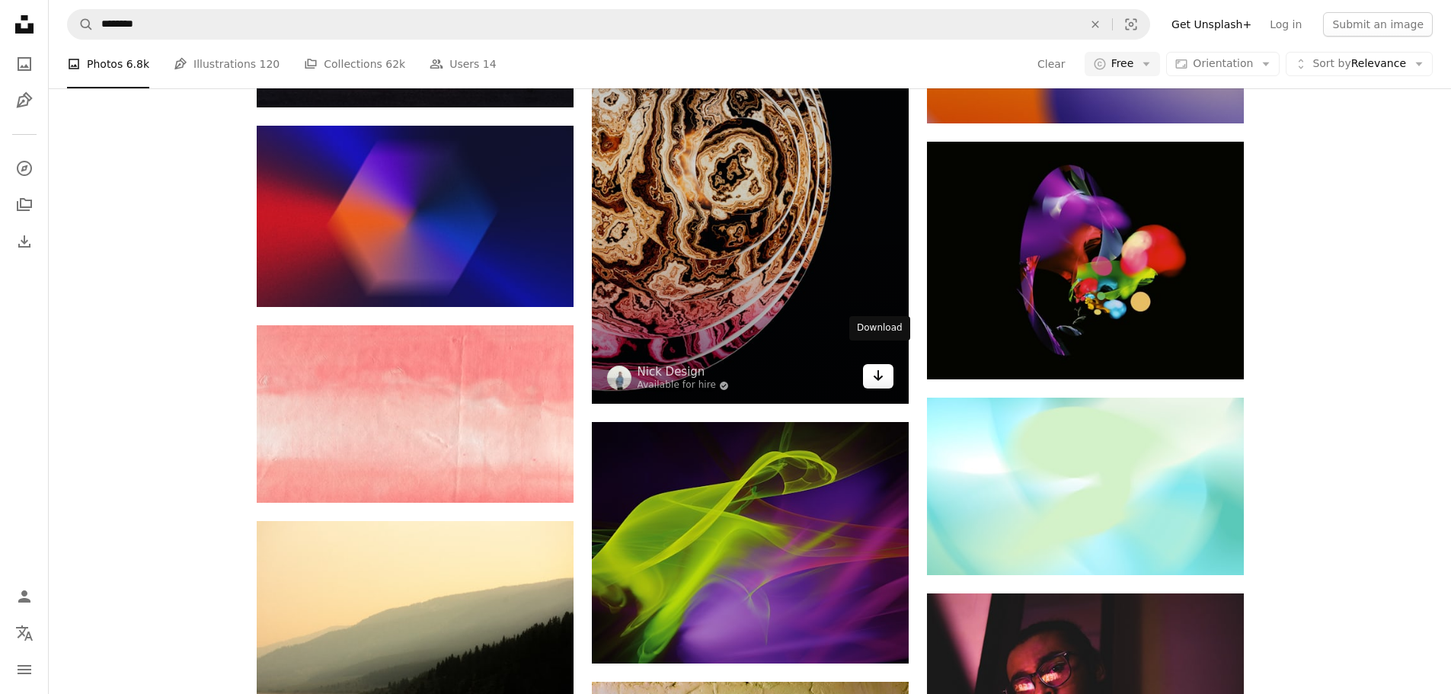
click at [871, 364] on link "Arrow pointing down" at bounding box center [878, 376] width 30 height 24
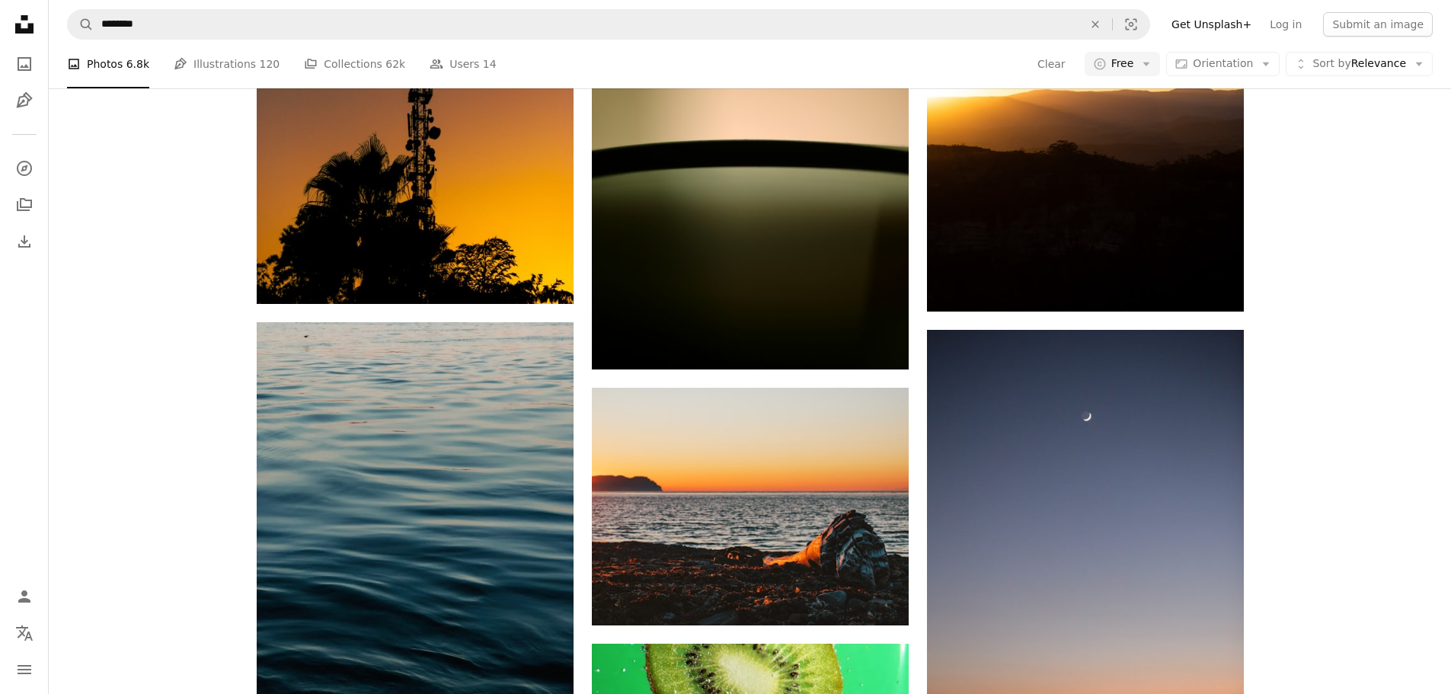
scroll to position [125641, 0]
